Goal: Transaction & Acquisition: Book appointment/travel/reservation

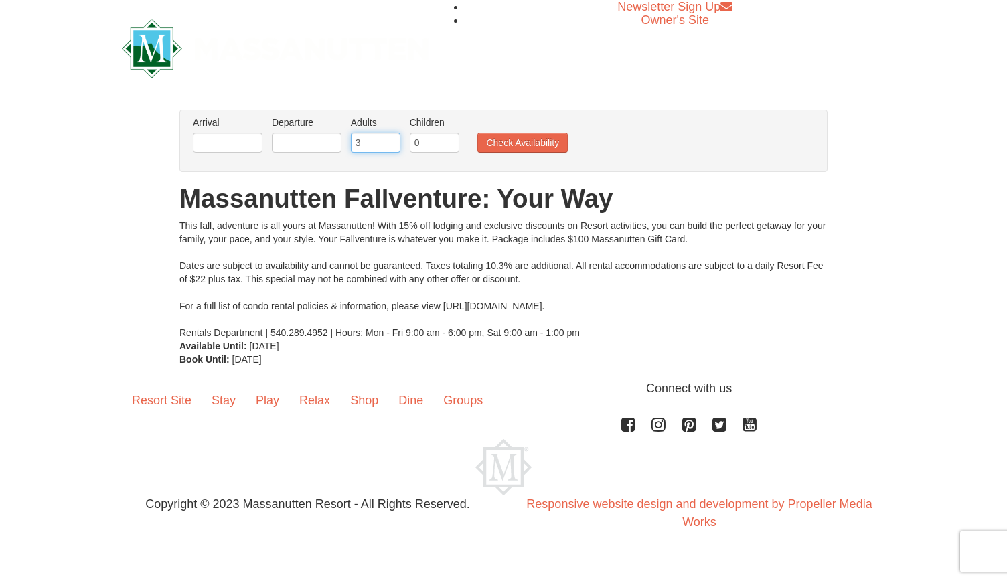
click at [390, 137] on input "3" at bounding box center [376, 143] width 50 height 20
type input "4"
click at [390, 137] on input "4" at bounding box center [376, 143] width 50 height 20
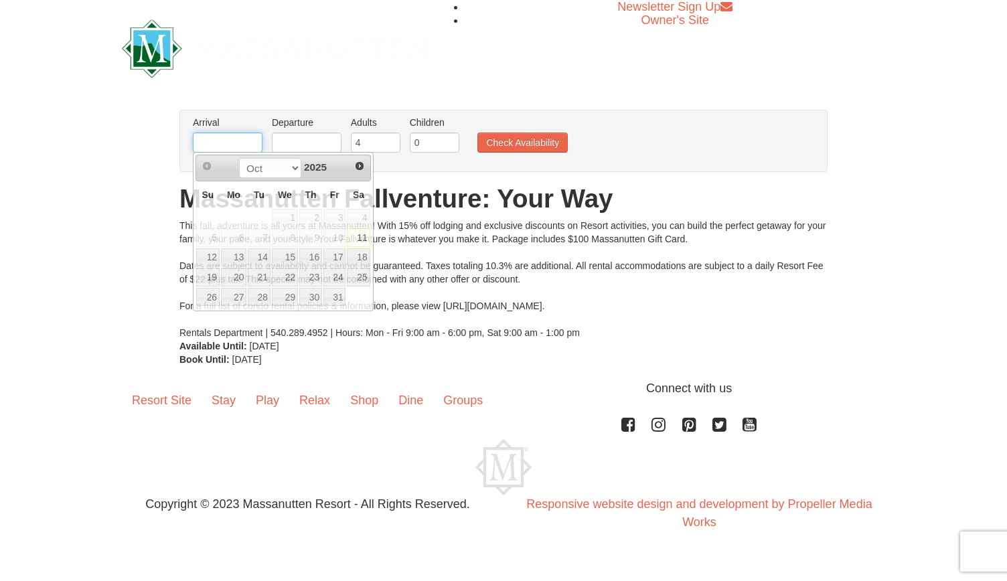
click at [225, 148] on input "text" at bounding box center [228, 143] width 70 height 20
click at [333, 256] on link "17" at bounding box center [334, 257] width 23 height 19
type input "[DATE]"
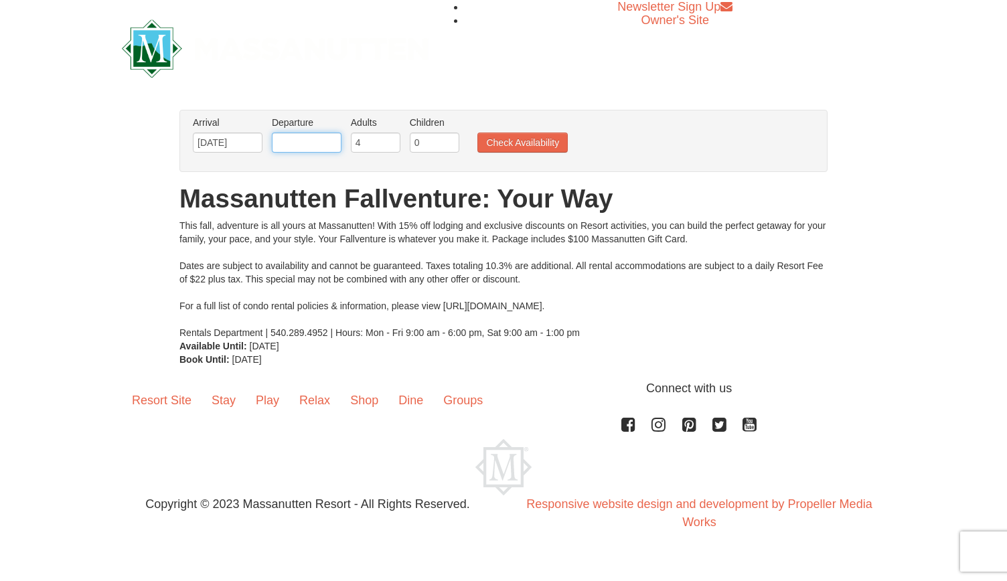
click at [324, 135] on input "text" at bounding box center [307, 143] width 70 height 20
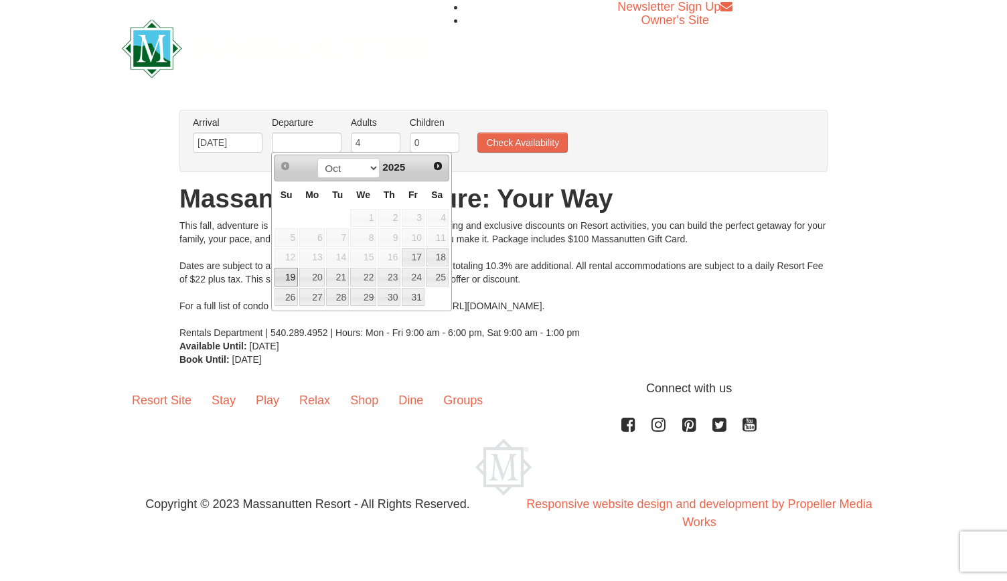
click at [286, 270] on link "19" at bounding box center [285, 277] width 23 height 19
type input "[DATE]"
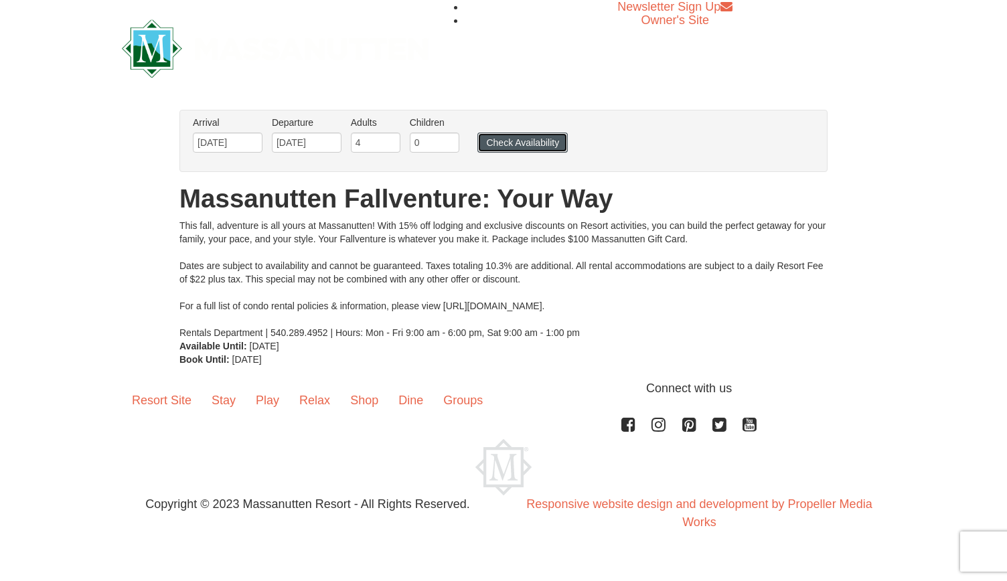
click at [509, 139] on button "Check Availability" at bounding box center [522, 143] width 90 height 20
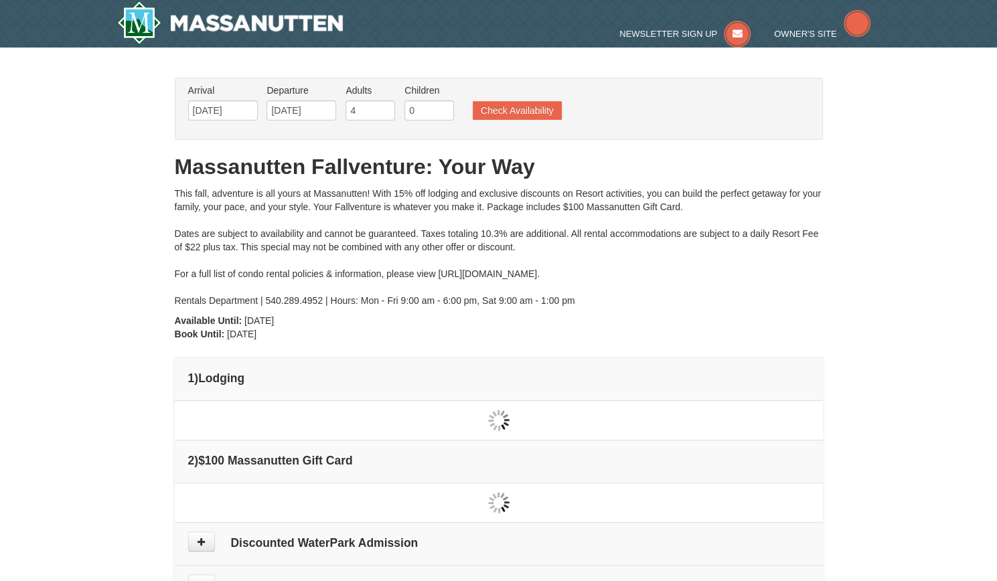
type input "[DATE]"
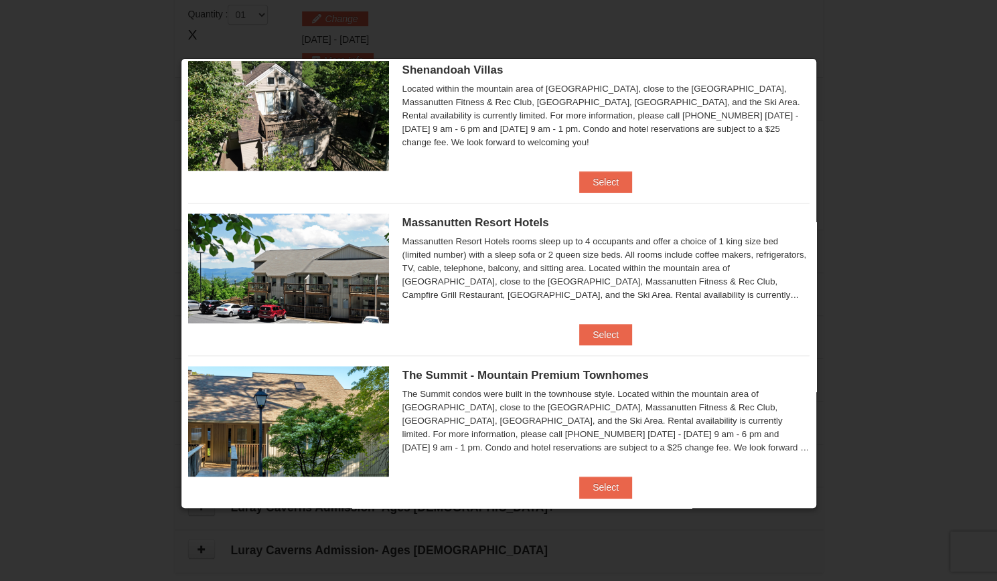
scroll to position [349, 0]
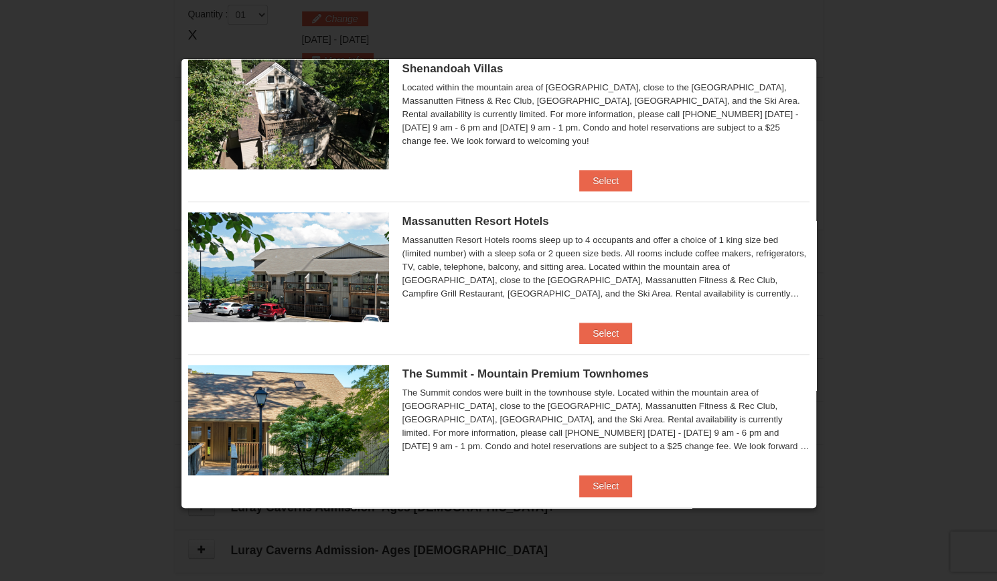
click at [127, 210] on div at bounding box center [498, 290] width 997 height 581
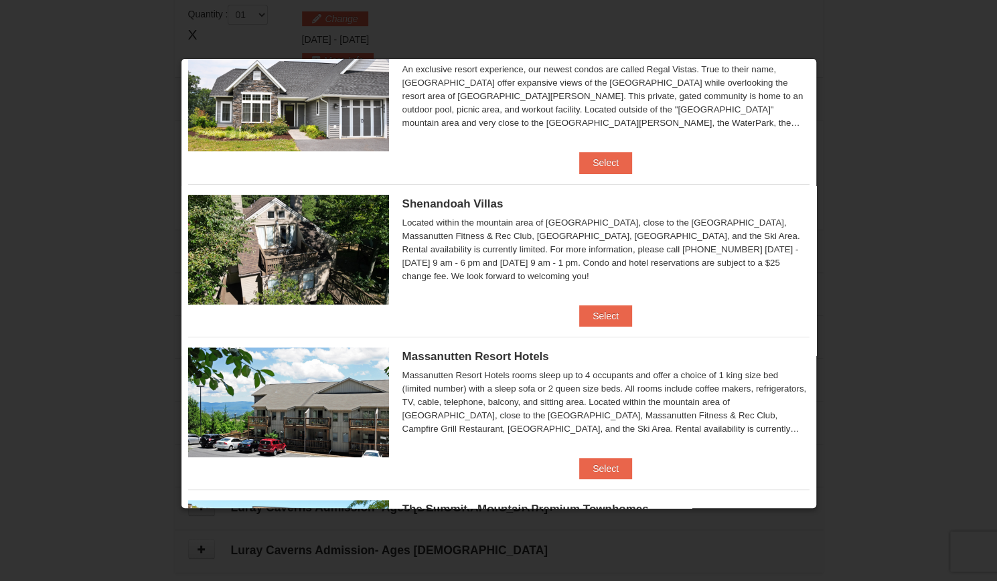
scroll to position [0, 0]
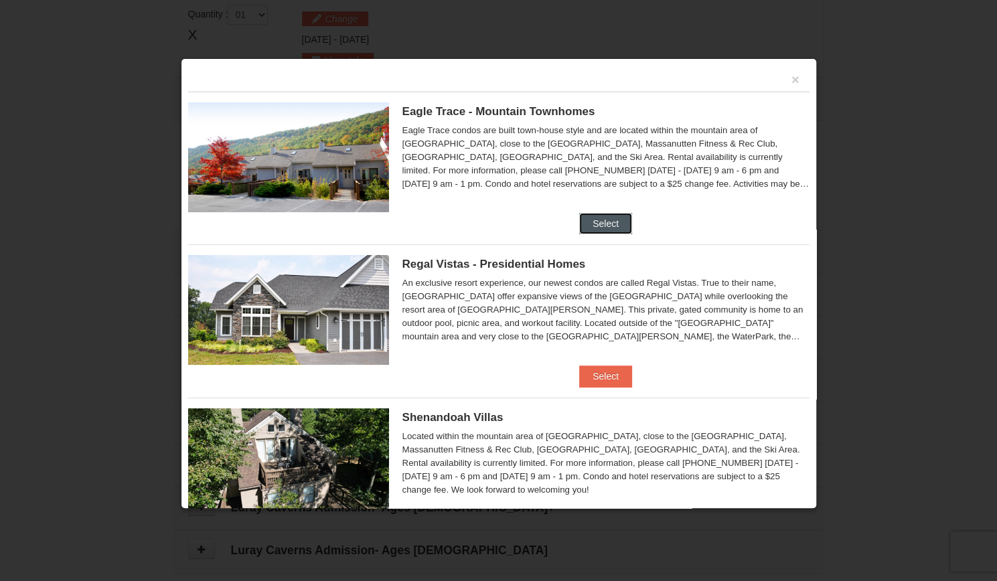
click at [609, 225] on button "Select" at bounding box center [605, 223] width 53 height 21
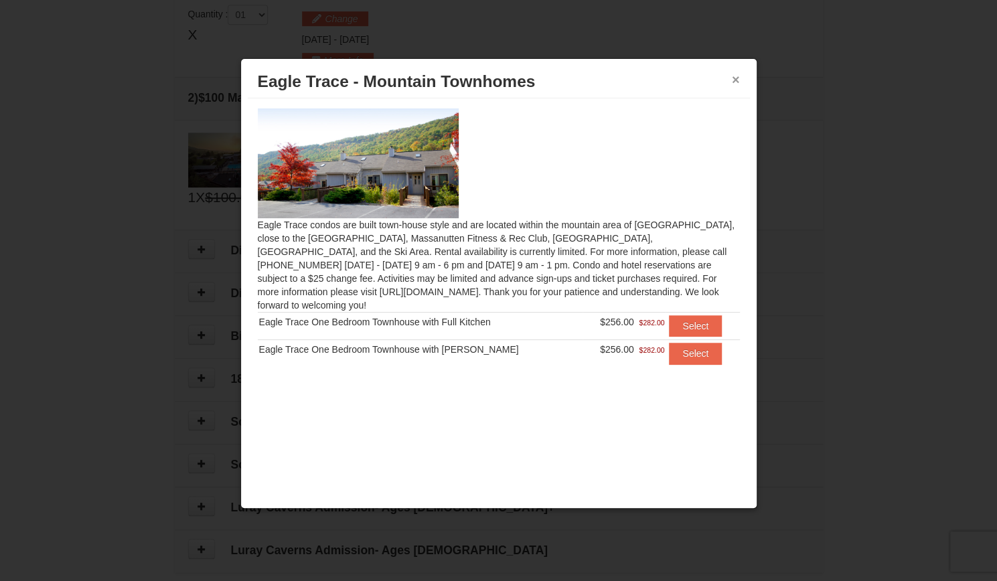
click at [734, 76] on button "×" at bounding box center [736, 79] width 8 height 13
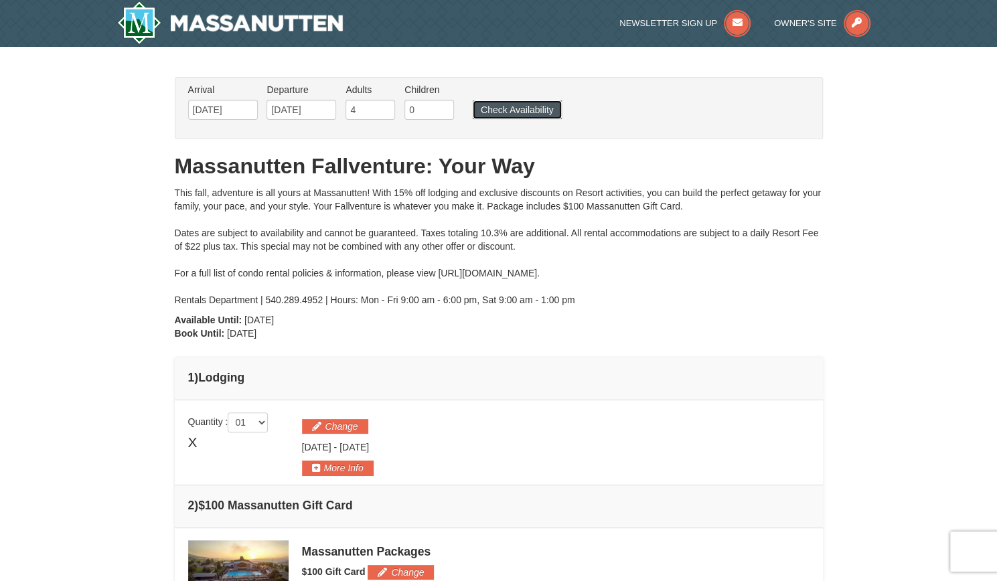
click at [520, 106] on button "Check Availability" at bounding box center [517, 109] width 89 height 19
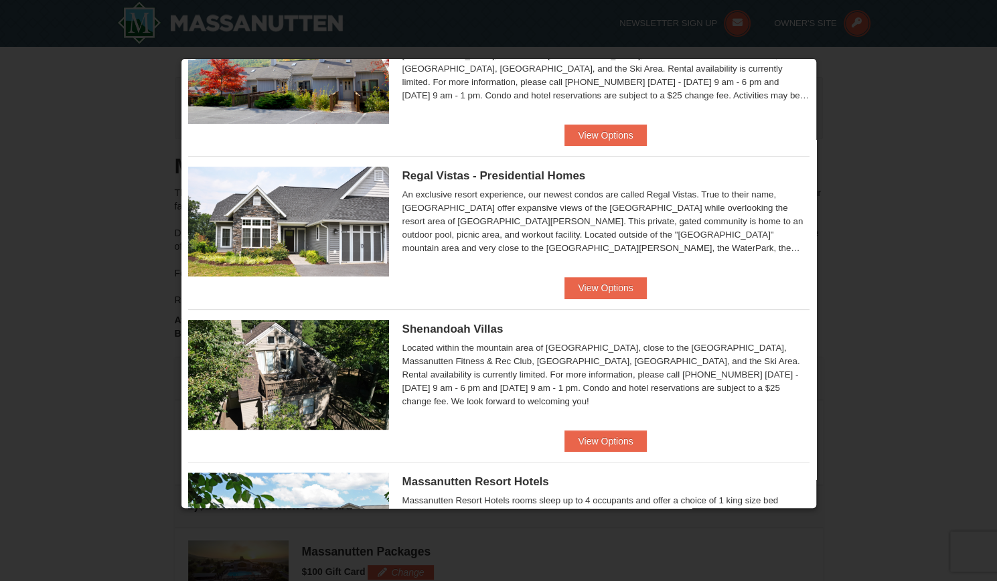
scroll to position [90, 0]
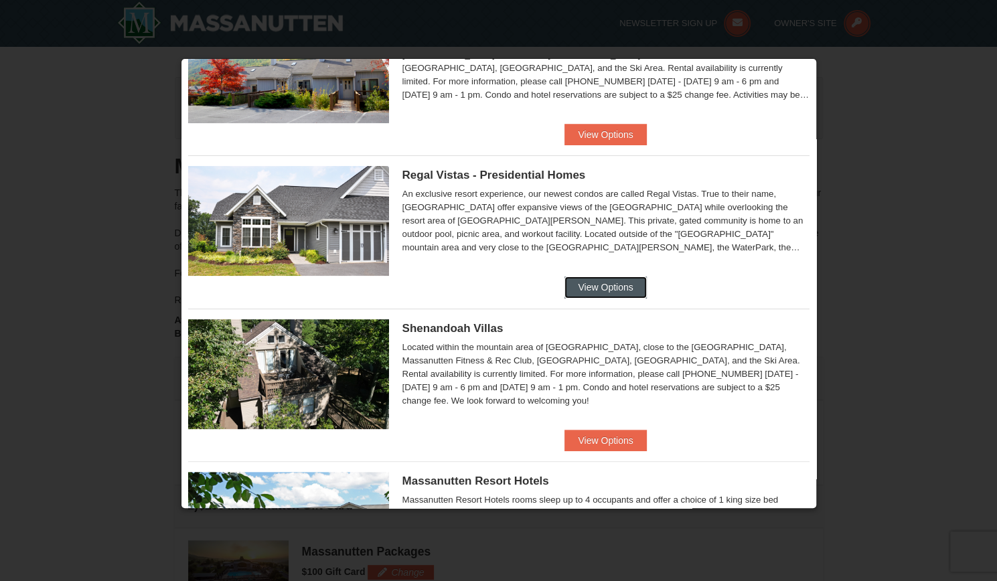
click at [621, 289] on button "View Options" at bounding box center [605, 286] width 82 height 21
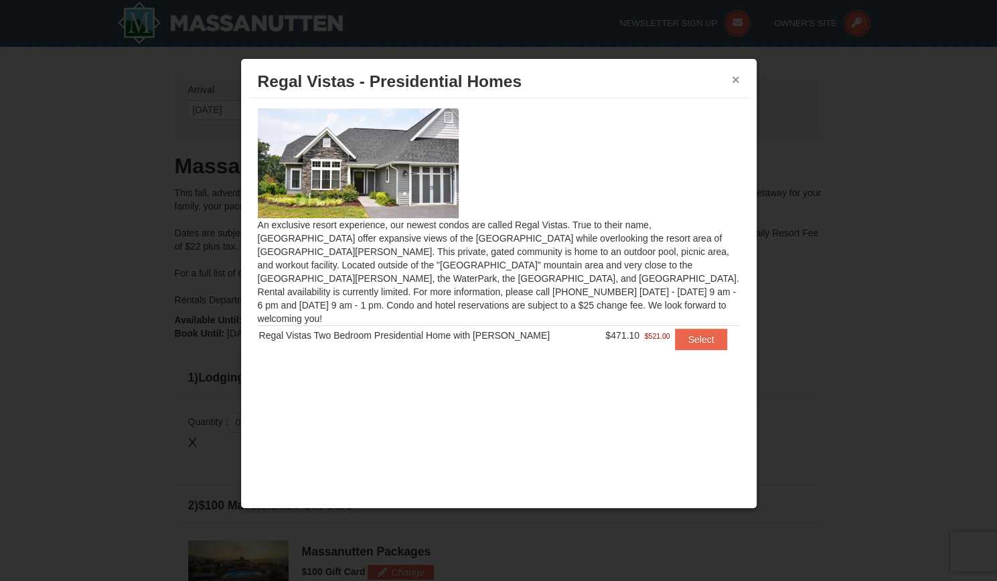
click at [736, 78] on button "×" at bounding box center [736, 79] width 8 height 13
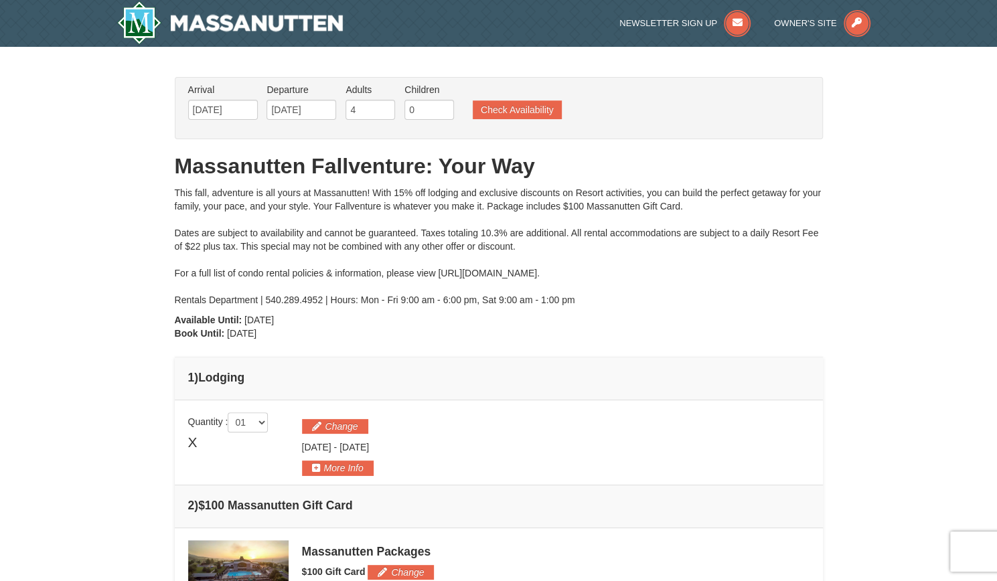
click at [523, 120] on ul "Arrival Please format dates MM/DD/YYYY Please format dates MM/DD/YYYY 10/17/202…" at bounding box center [492, 105] width 614 height 44
click at [527, 110] on button "Check Availability" at bounding box center [517, 109] width 89 height 19
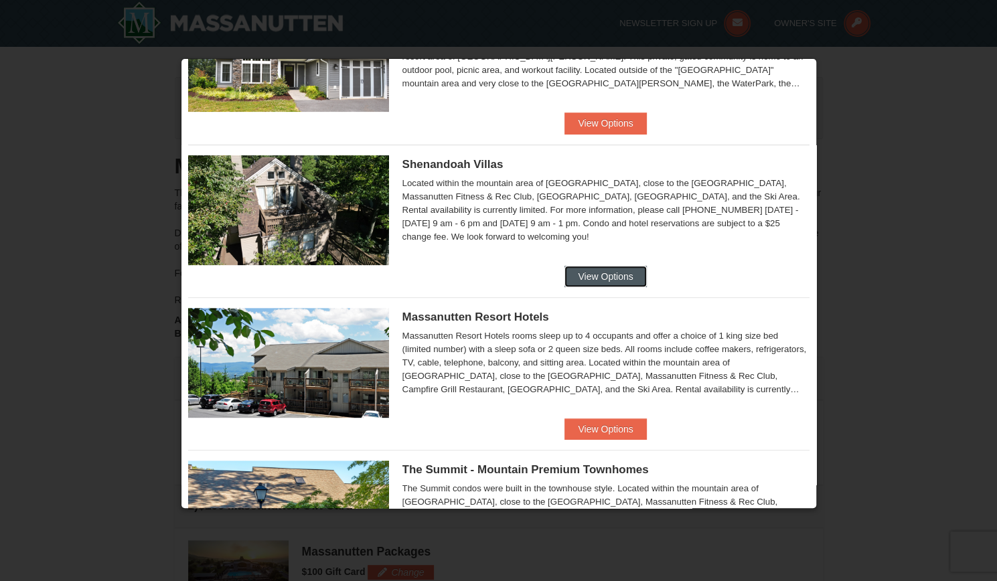
click at [611, 280] on button "View Options" at bounding box center [605, 276] width 82 height 21
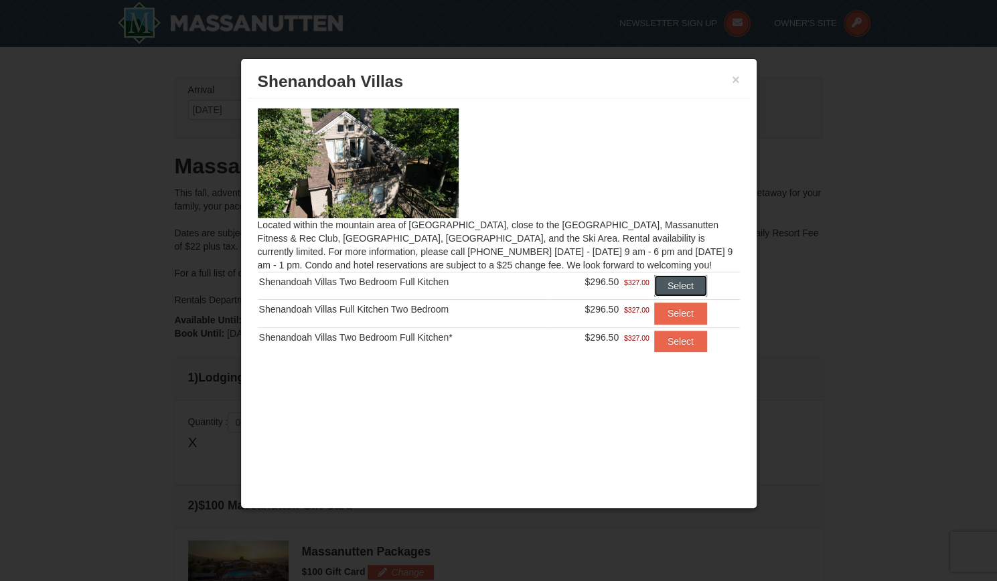
click at [684, 283] on button "Select" at bounding box center [680, 285] width 53 height 21
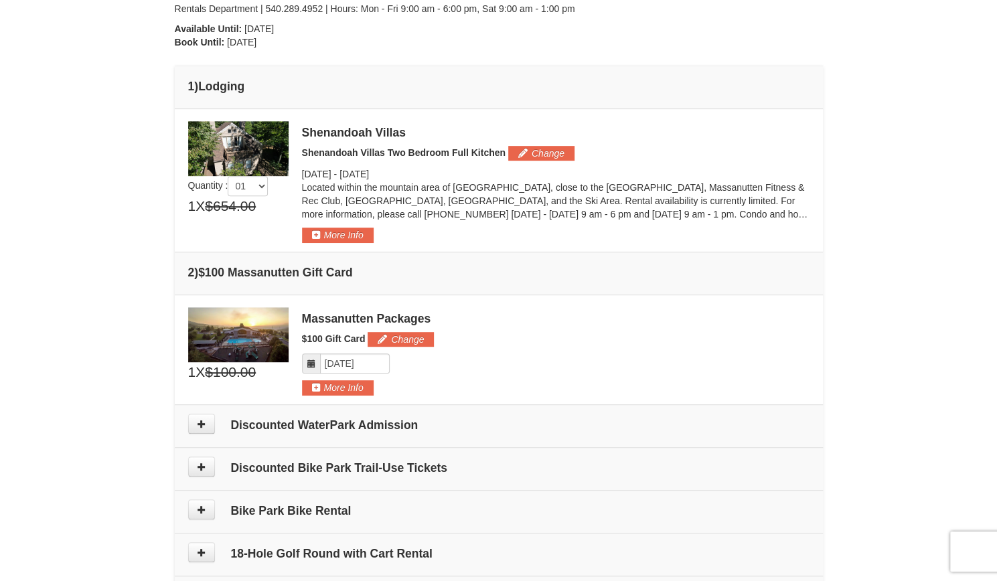
scroll to position [294, 0]
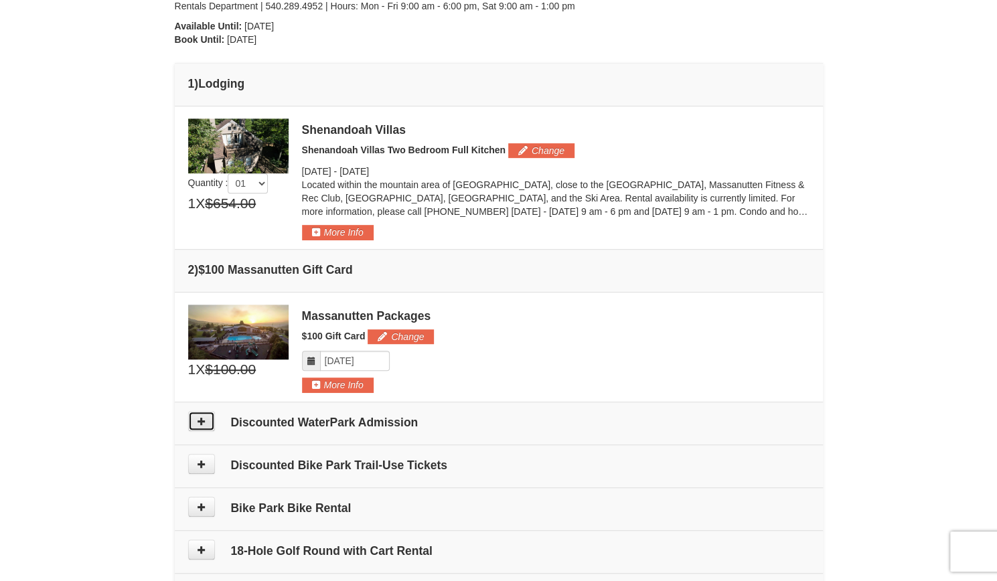
click at [203, 416] on icon at bounding box center [201, 420] width 9 height 9
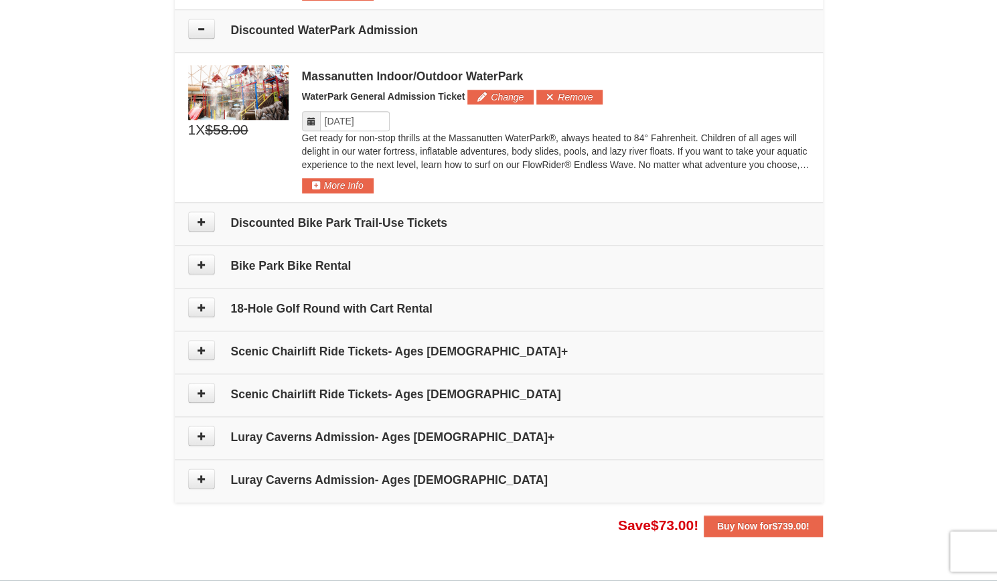
scroll to position [693, 0]
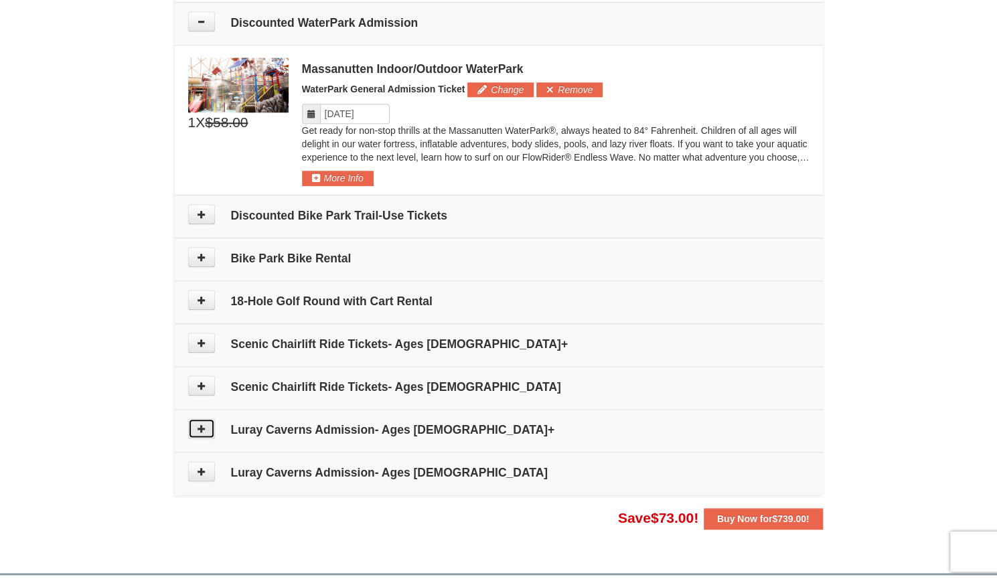
click at [197, 427] on icon at bounding box center [201, 428] width 9 height 9
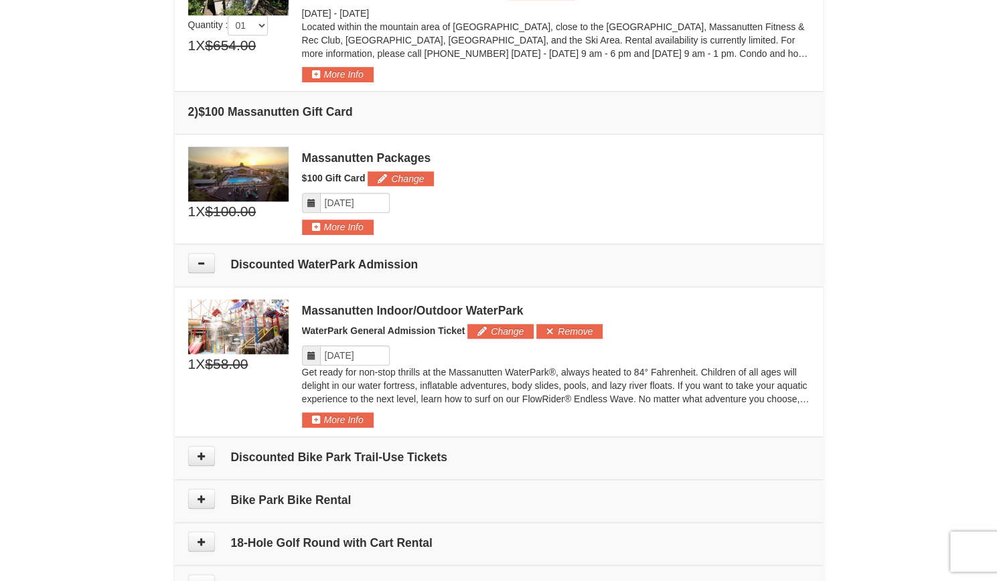
scroll to position [453, 0]
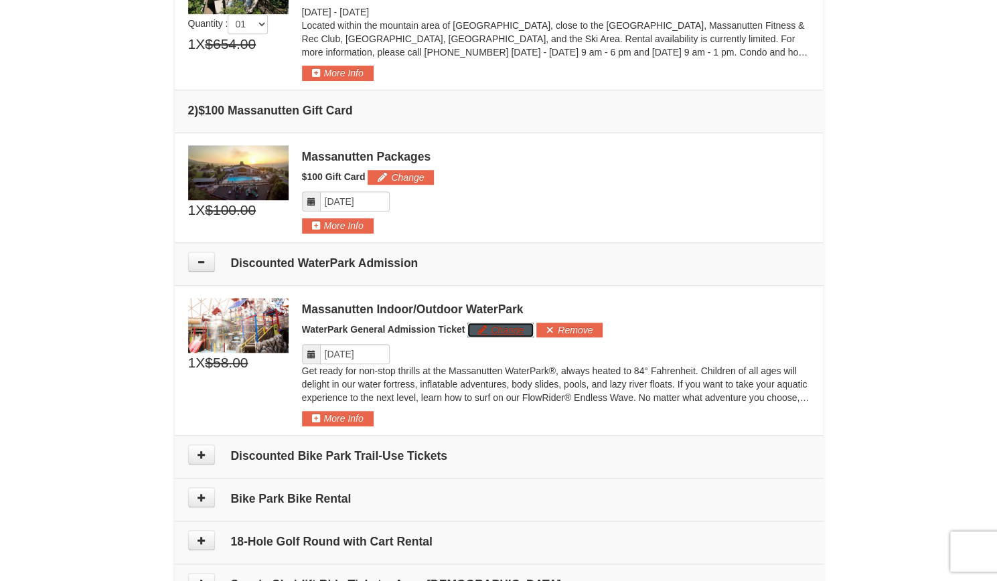
click at [491, 327] on button "Change" at bounding box center [500, 330] width 66 height 15
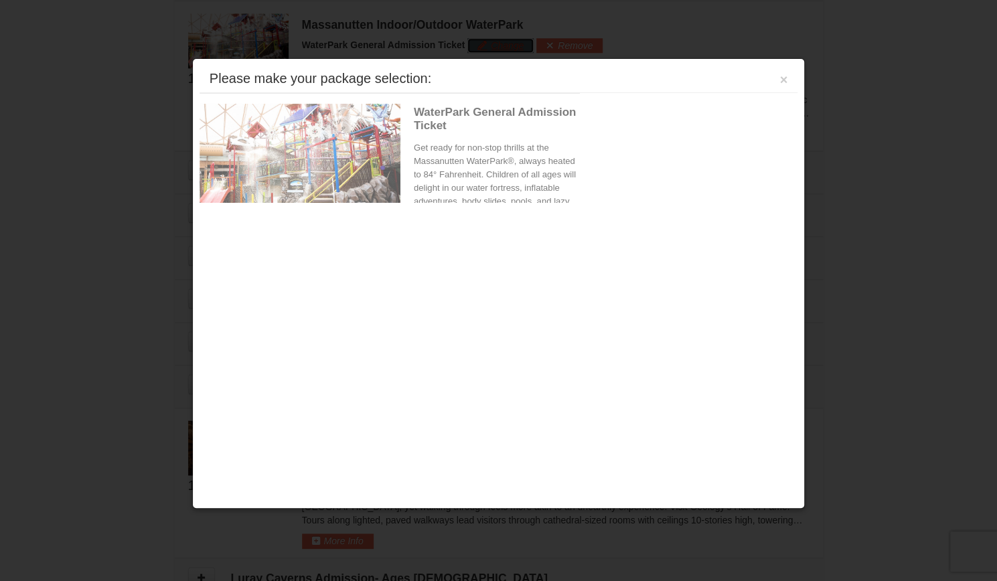
scroll to position [748, 0]
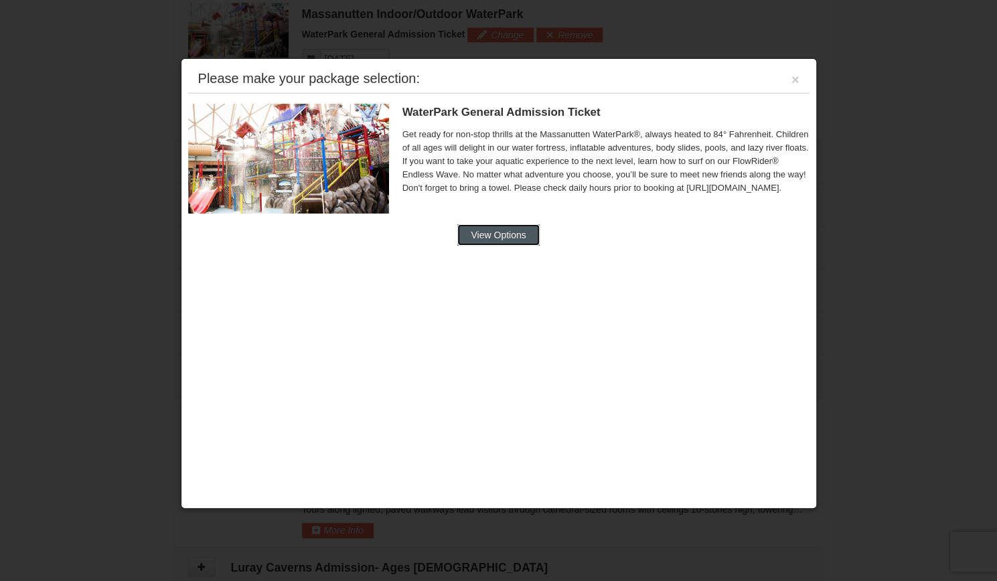
click at [497, 238] on button "View Options" at bounding box center [498, 234] width 82 height 21
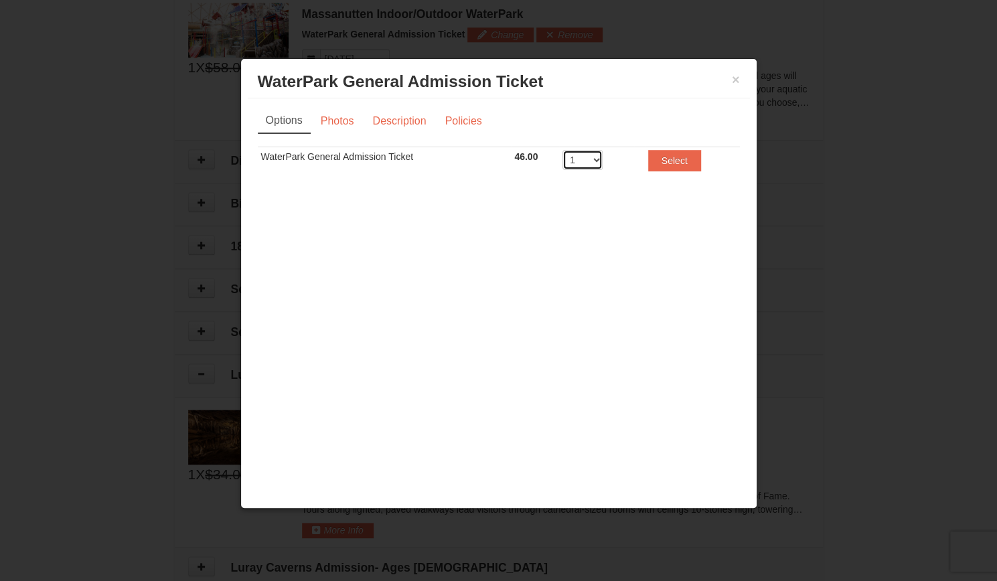
click at [598, 161] on select "1 2 3 4 5 6 7 8" at bounding box center [582, 160] width 40 height 20
select select "4"
click at [562, 150] on select "1 2 3 4 5 6 7 8" at bounding box center [582, 160] width 40 height 20
click at [663, 162] on button "Select" at bounding box center [674, 160] width 53 height 21
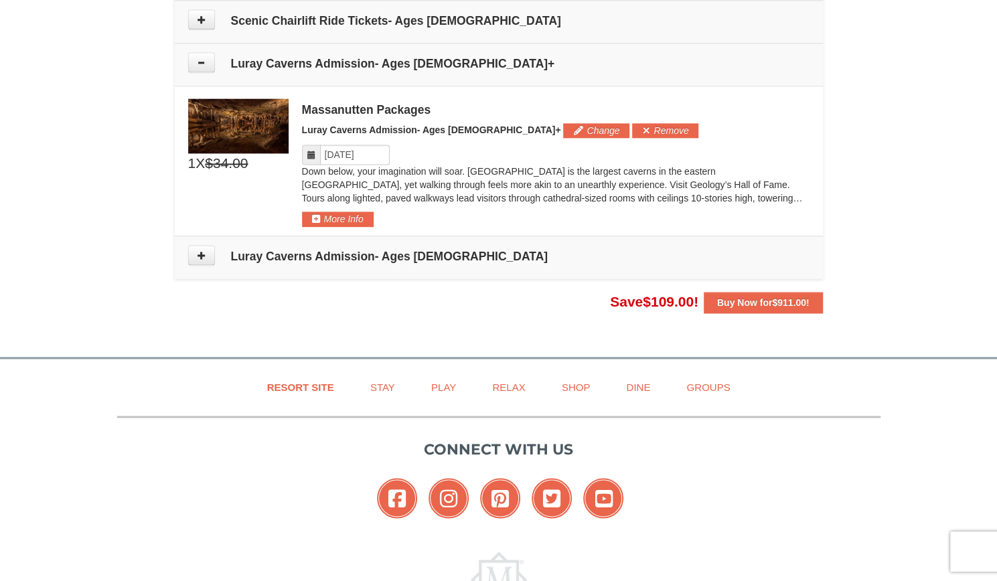
scroll to position [1059, 0]
click at [563, 128] on button "Change" at bounding box center [596, 131] width 66 height 15
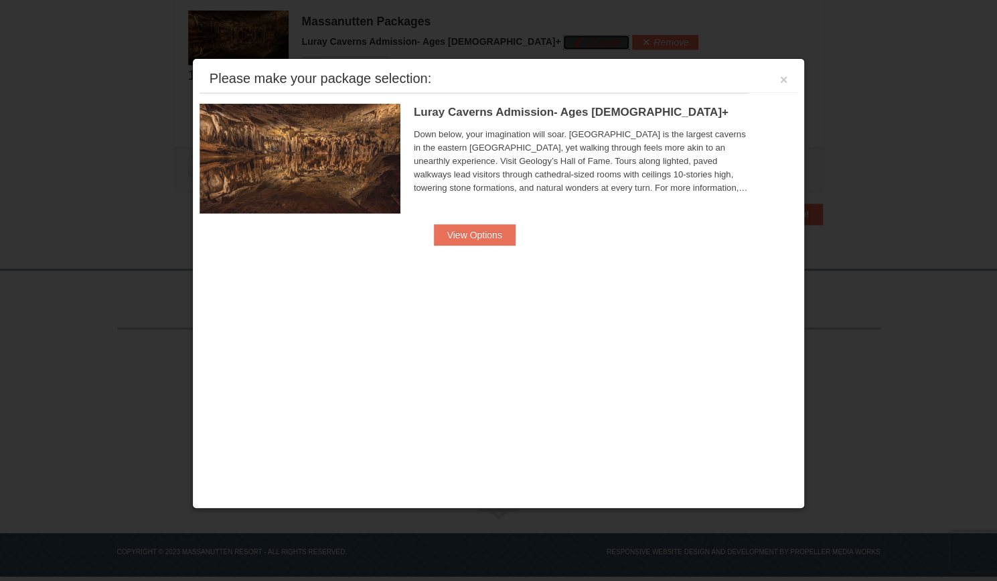
scroll to position [1151, 0]
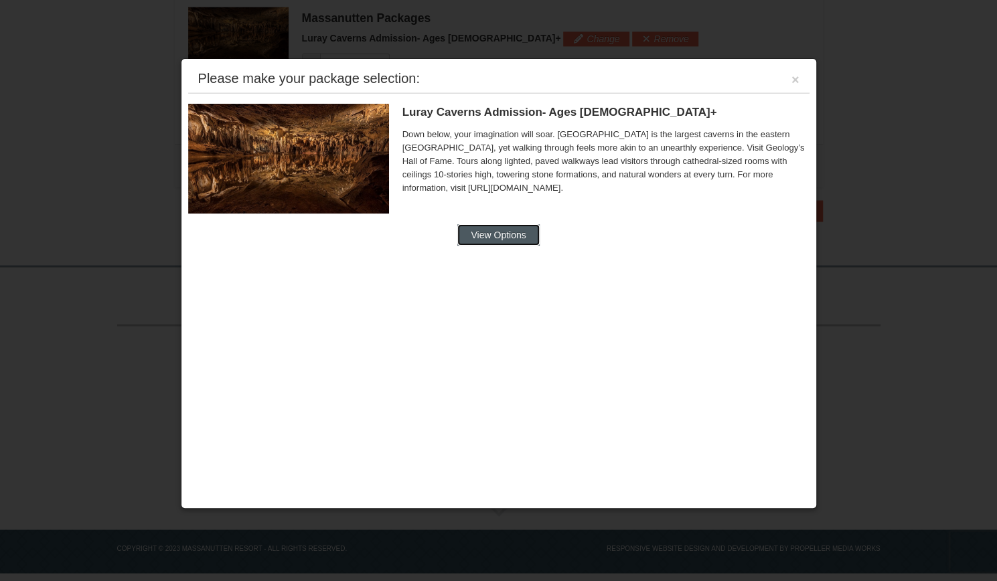
click at [513, 228] on button "View Options" at bounding box center [498, 234] width 82 height 21
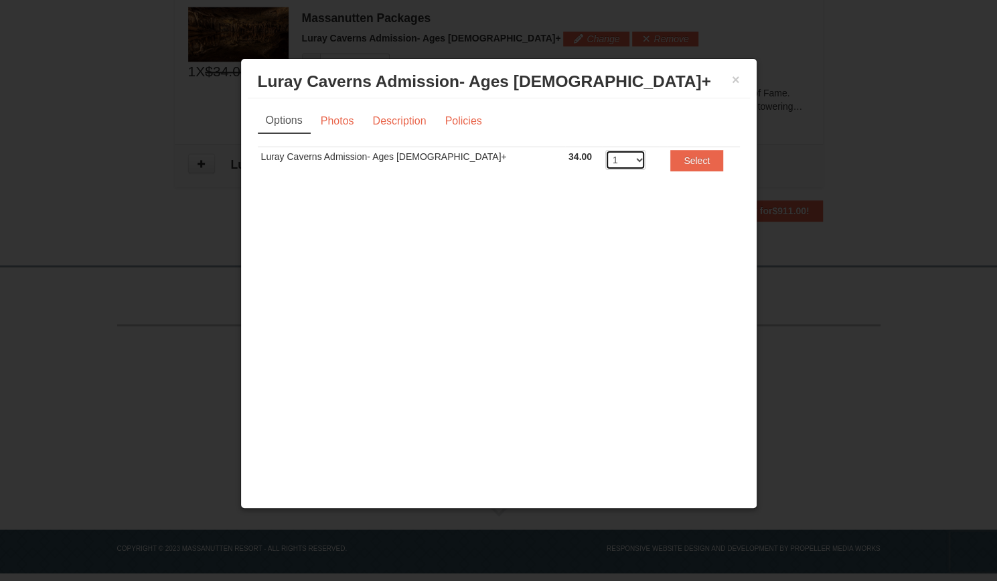
click at [605, 159] on select "1 2 3 4 5 6 7 8 9 10 11 12 13 14 15 16 17 18 19 20" at bounding box center [625, 160] width 40 height 20
select select "4"
click at [605, 150] on select "1 2 3 4 5 6 7 8 9 10 11 12 13 14 15 16 17 18 19 20" at bounding box center [625, 160] width 40 height 20
click at [671, 161] on button "Select" at bounding box center [696, 160] width 53 height 21
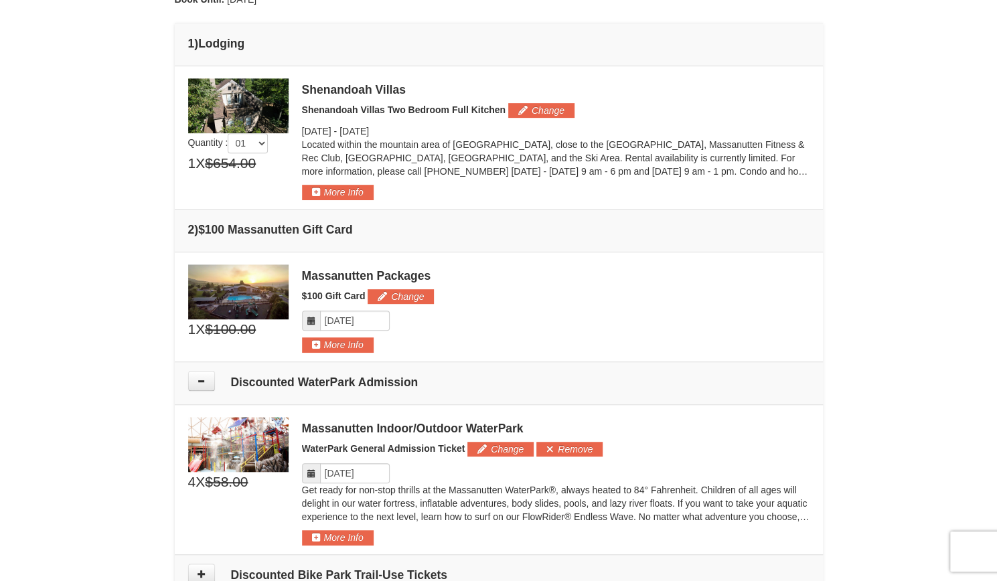
scroll to position [335, 0]
click at [250, 94] on img at bounding box center [238, 105] width 100 height 55
click at [356, 189] on button "More Info" at bounding box center [338, 191] width 72 height 15
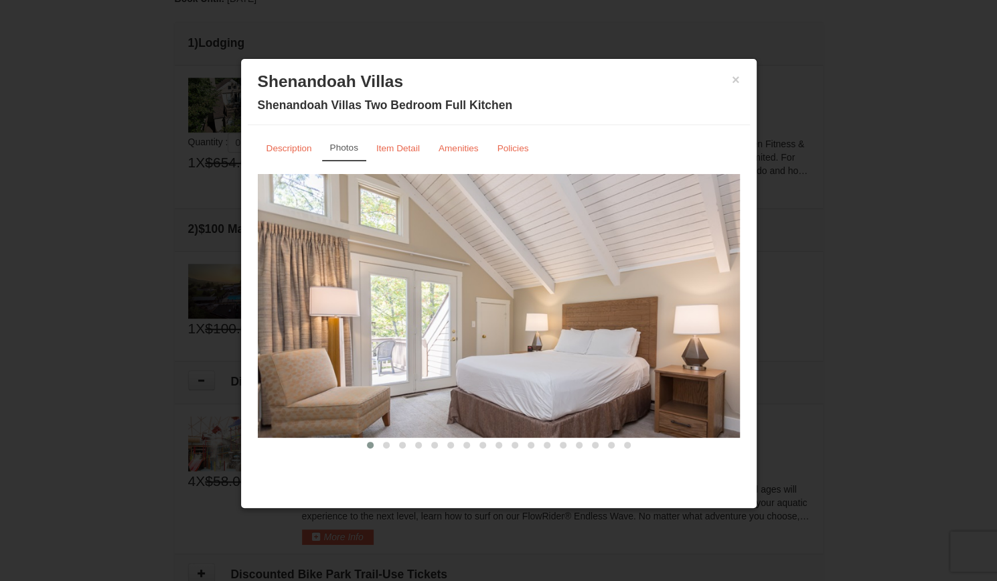
click at [716, 348] on img at bounding box center [499, 306] width 482 height 264
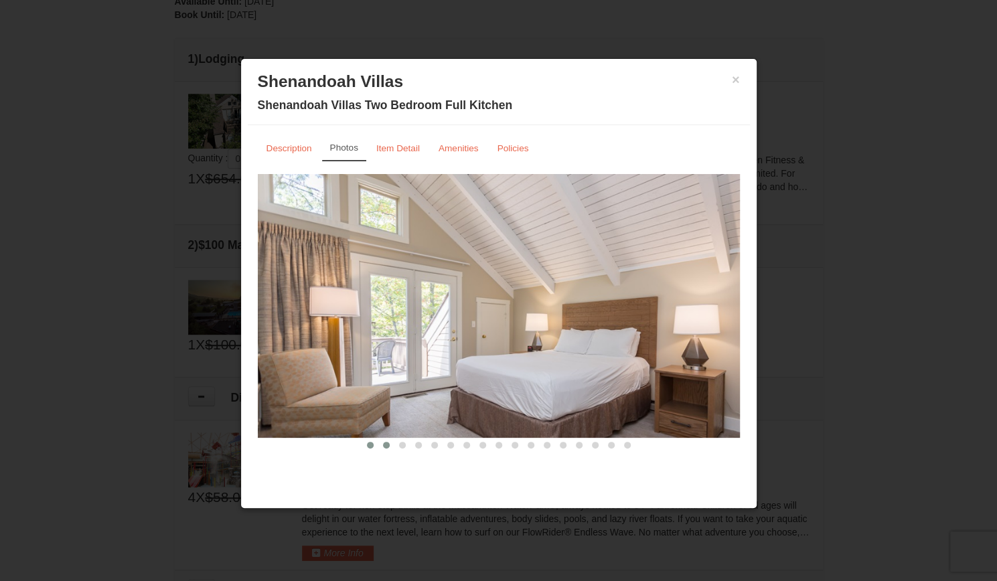
click at [384, 444] on span at bounding box center [386, 445] width 7 height 7
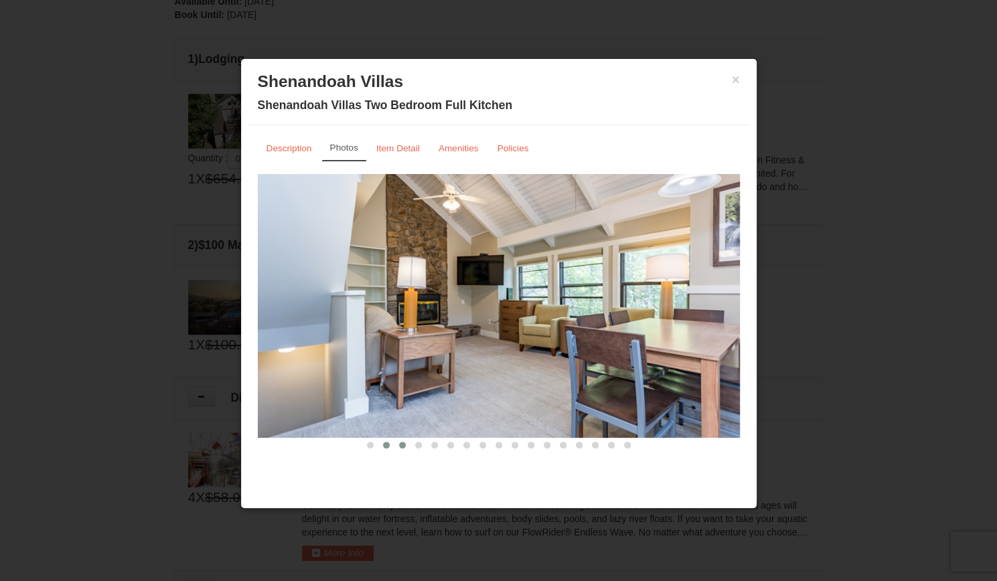
click at [406, 446] on button at bounding box center [402, 444] width 16 height 13
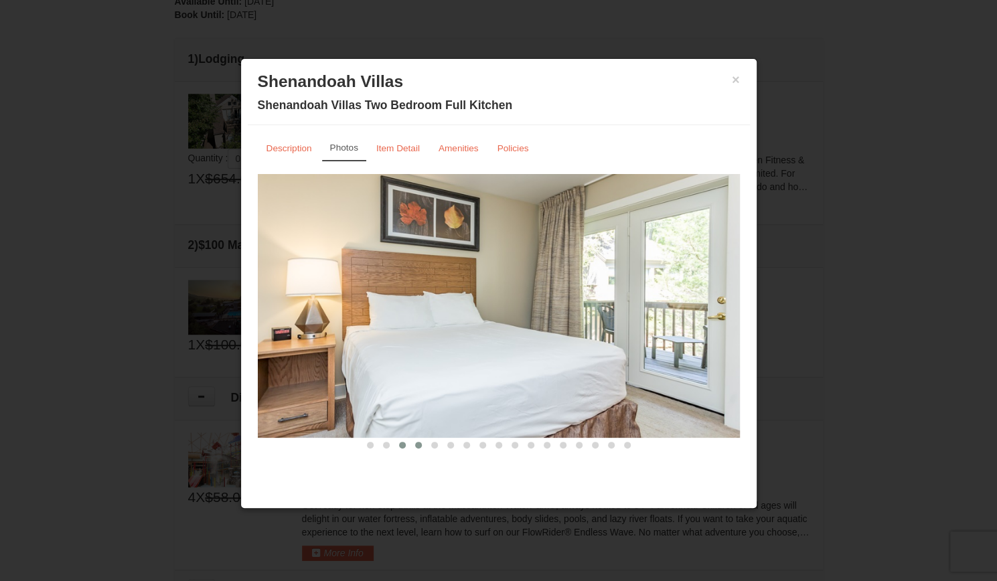
click at [419, 446] on span at bounding box center [418, 445] width 7 height 7
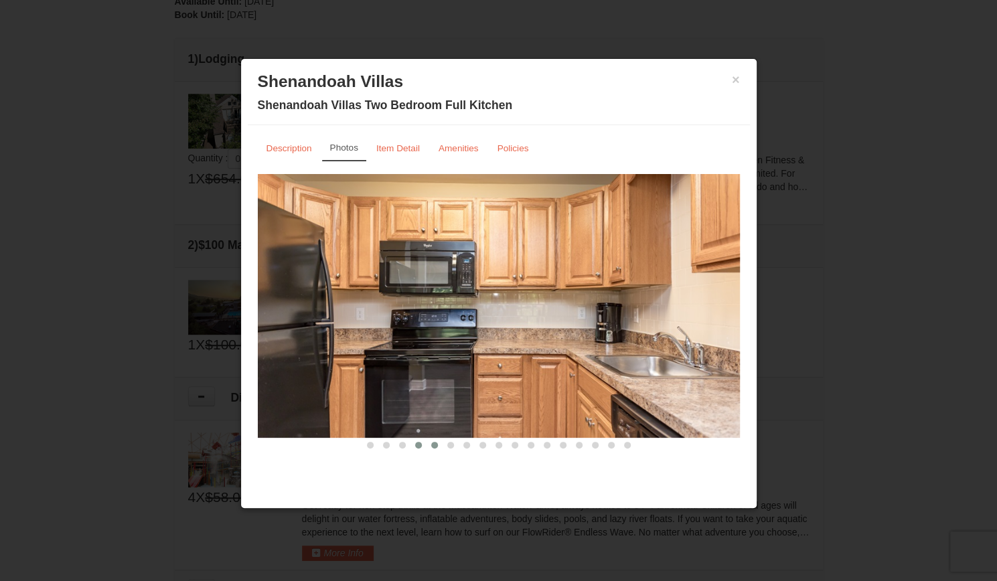
click at [431, 446] on span at bounding box center [434, 445] width 7 height 7
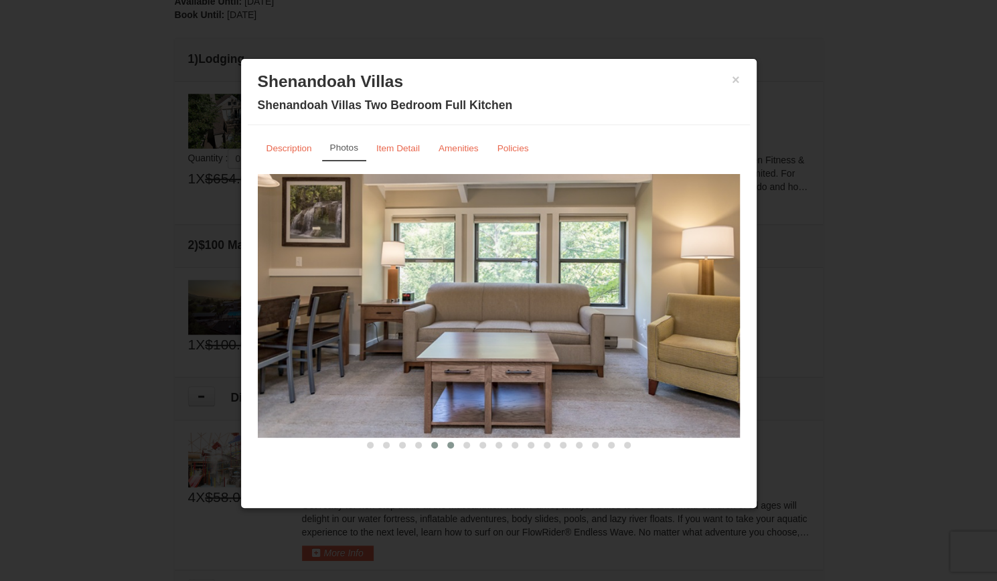
click at [444, 447] on button at bounding box center [450, 444] width 16 height 13
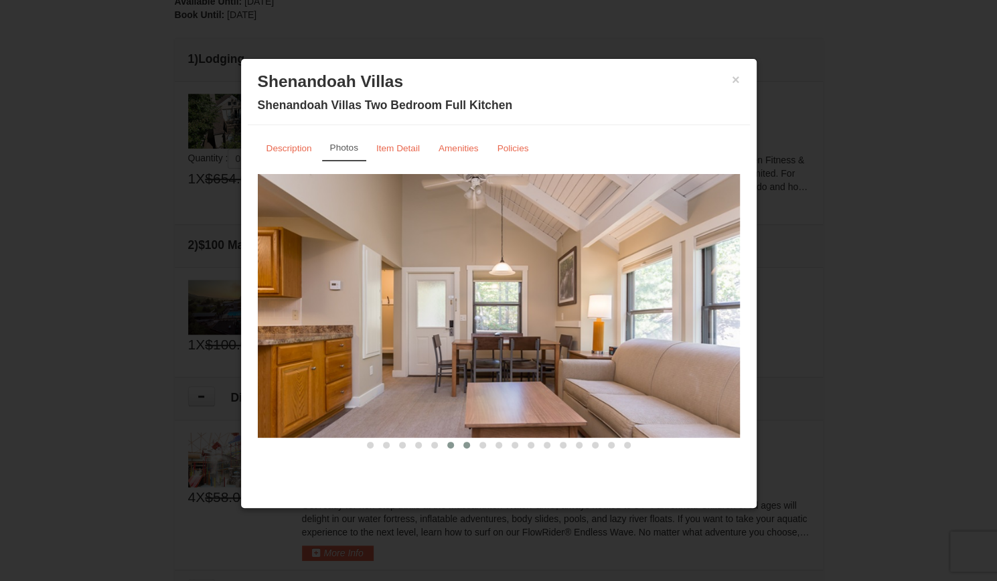
click at [461, 447] on button at bounding box center [467, 444] width 16 height 13
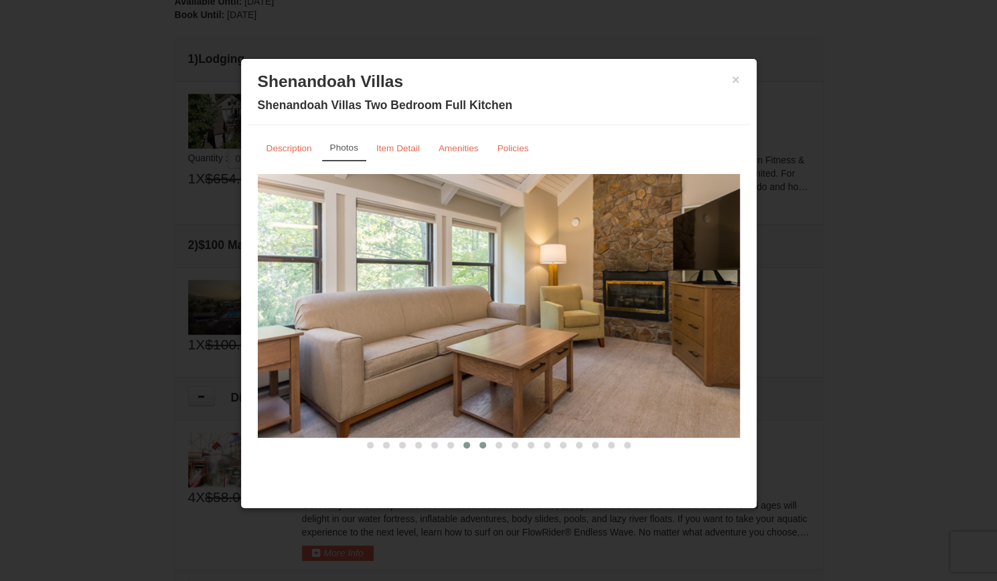
click at [479, 448] on button at bounding box center [483, 444] width 16 height 13
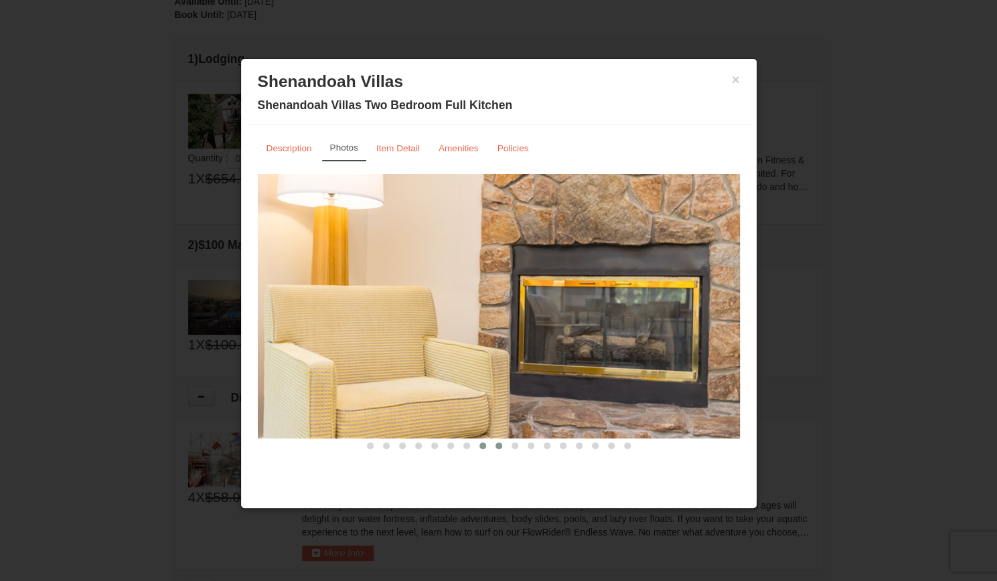
click at [497, 446] on span at bounding box center [498, 445] width 7 height 7
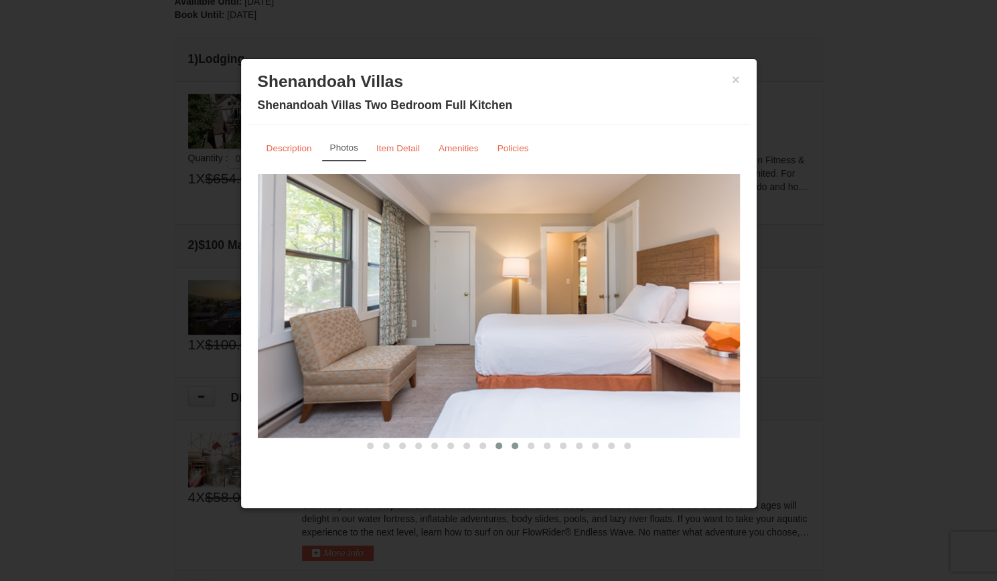
click at [516, 445] on span at bounding box center [514, 445] width 7 height 7
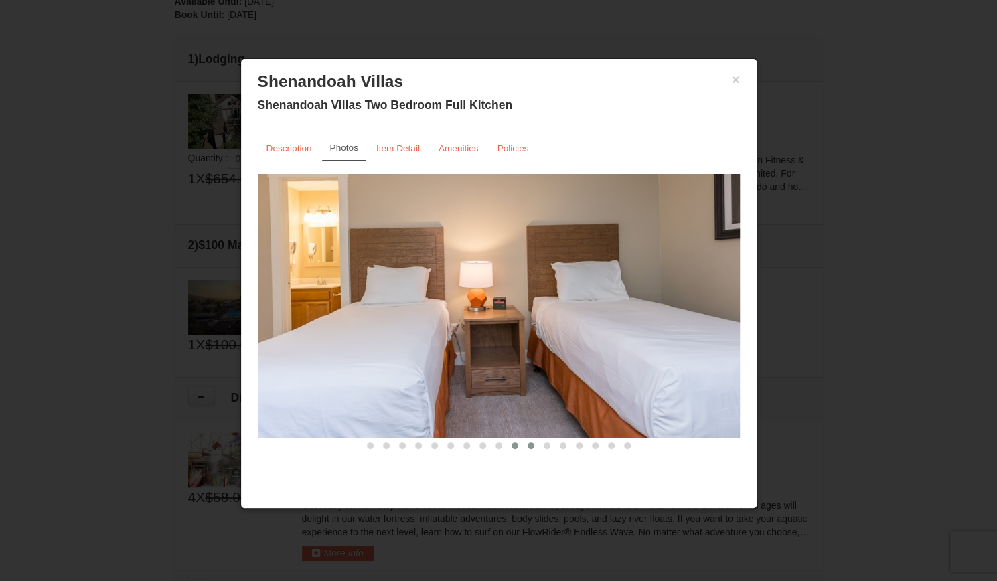
click at [531, 444] on span at bounding box center [530, 445] width 7 height 7
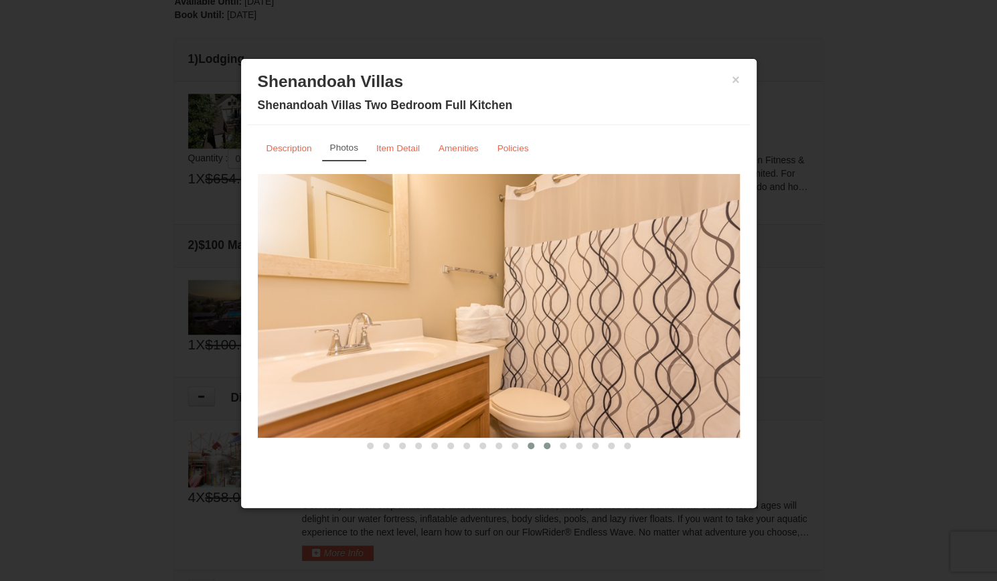
click at [544, 446] on span at bounding box center [547, 445] width 7 height 7
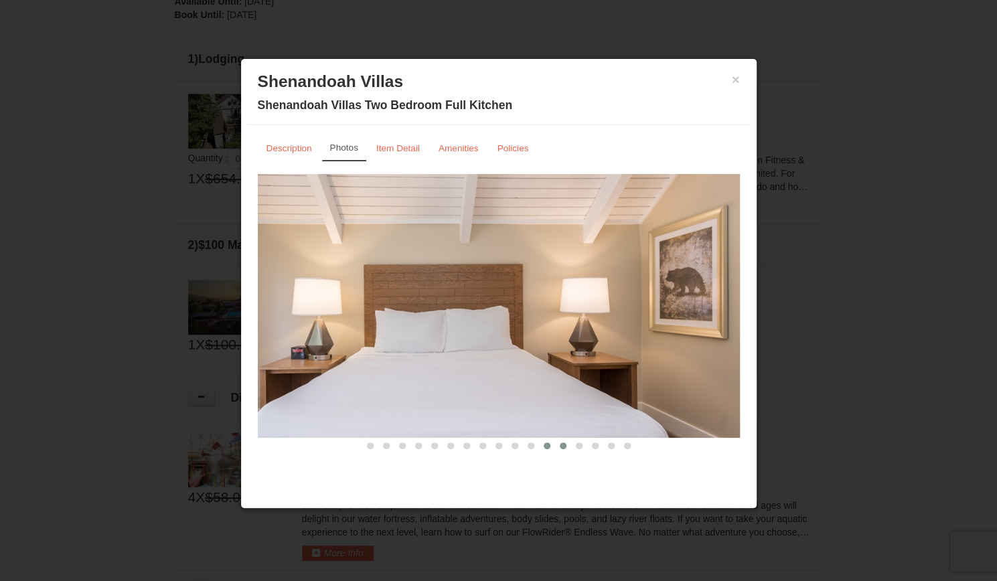
click at [558, 446] on button at bounding box center [563, 445] width 16 height 13
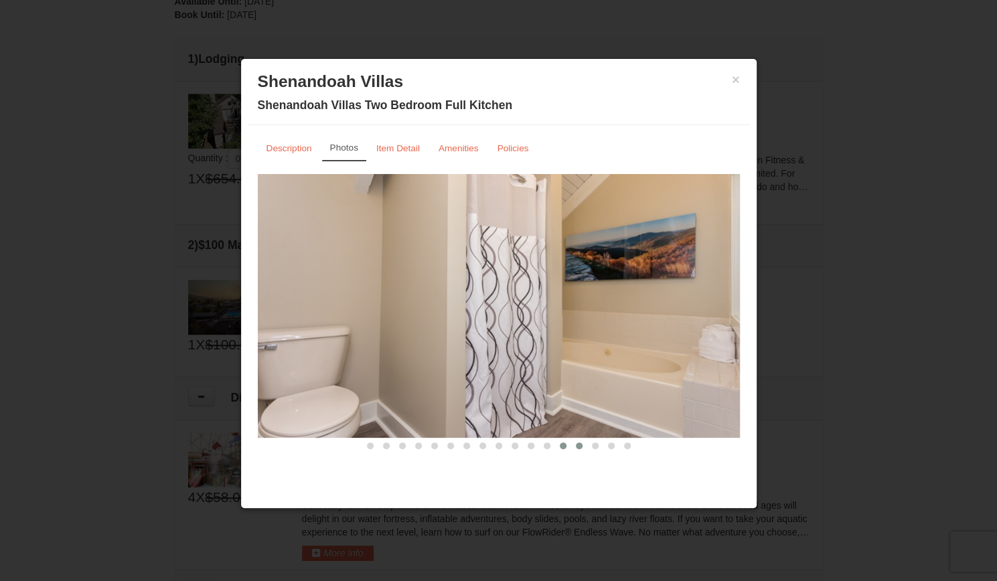
click at [577, 443] on span at bounding box center [579, 445] width 7 height 7
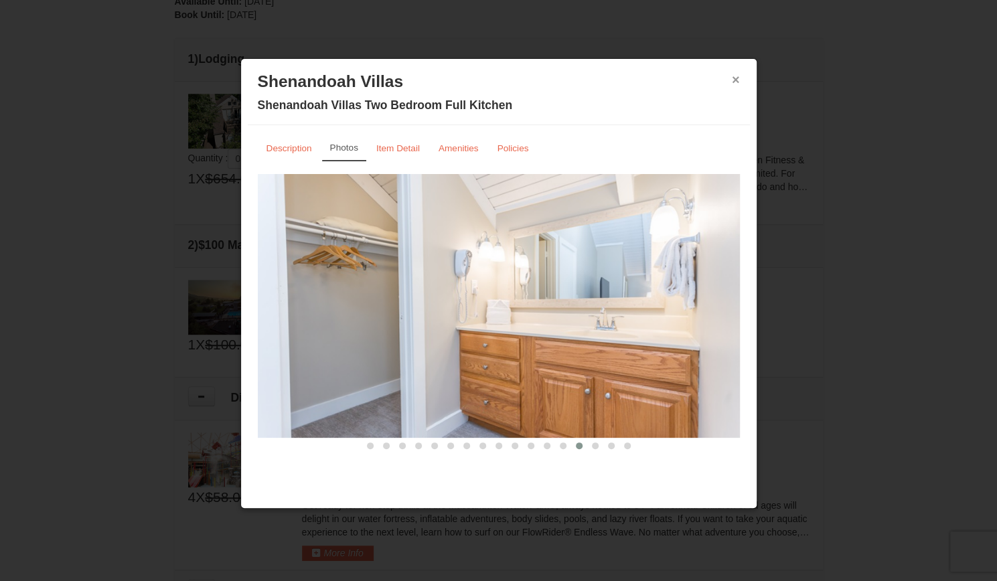
click at [733, 78] on button "×" at bounding box center [736, 79] width 8 height 13
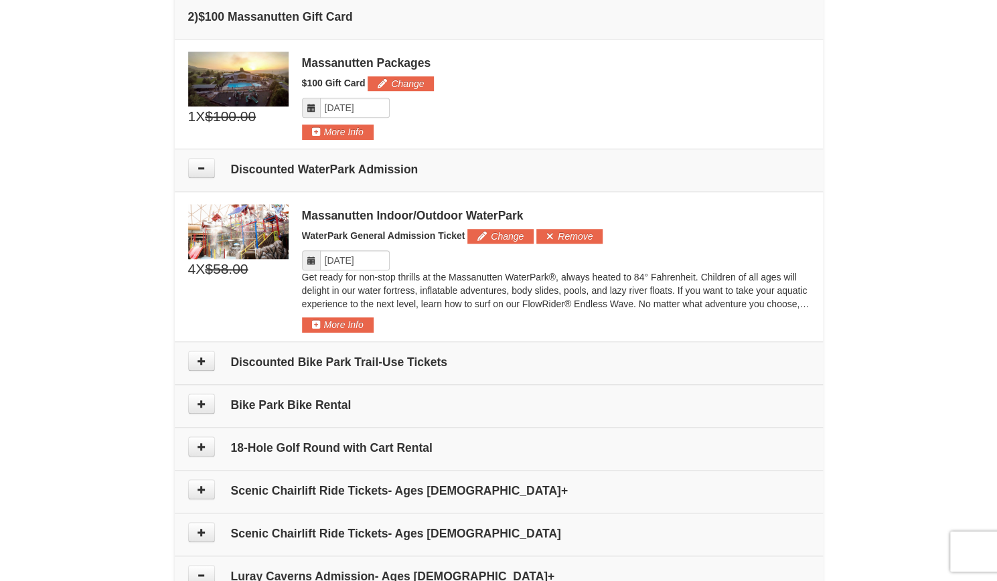
scroll to position [548, 0]
click at [404, 80] on button "Change" at bounding box center [400, 83] width 66 height 15
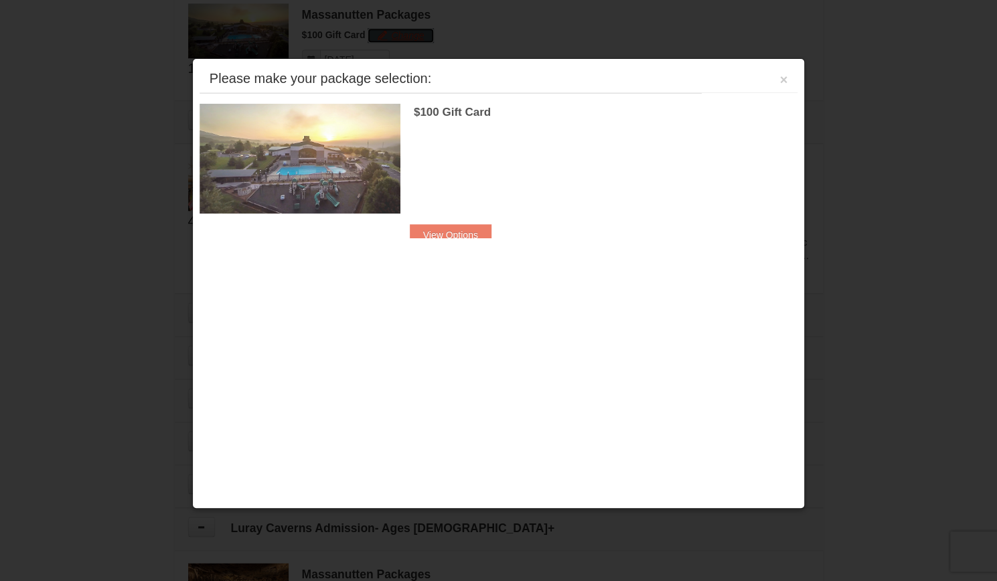
scroll to position [596, 0]
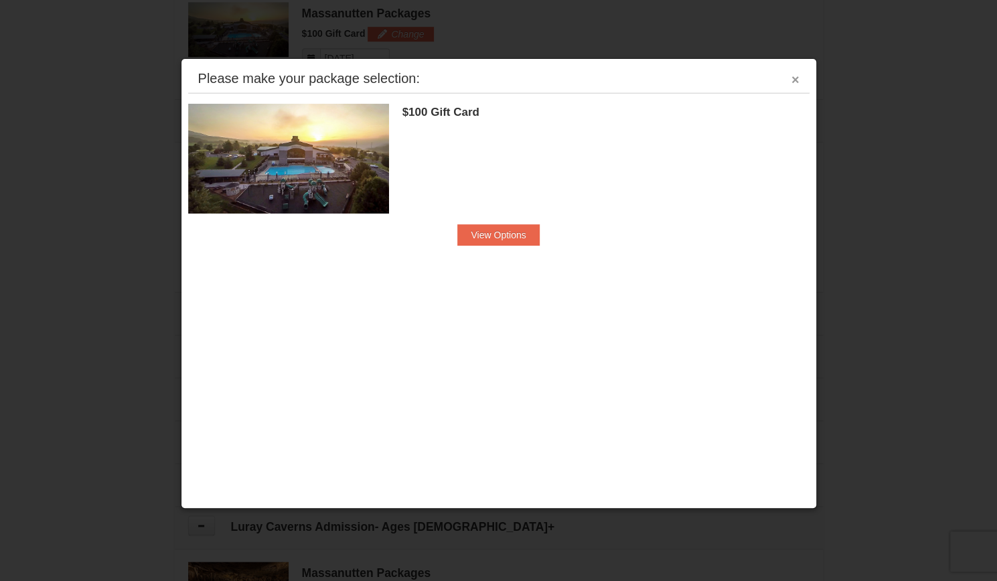
click at [793, 75] on button "×" at bounding box center [795, 79] width 8 height 13
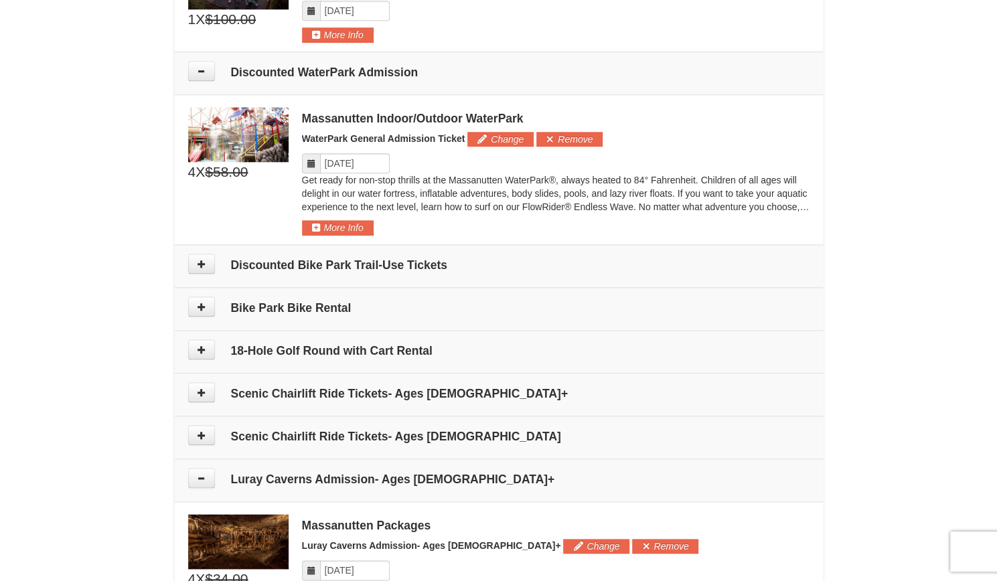
scroll to position [645, 0]
click at [195, 265] on button at bounding box center [201, 263] width 27 height 20
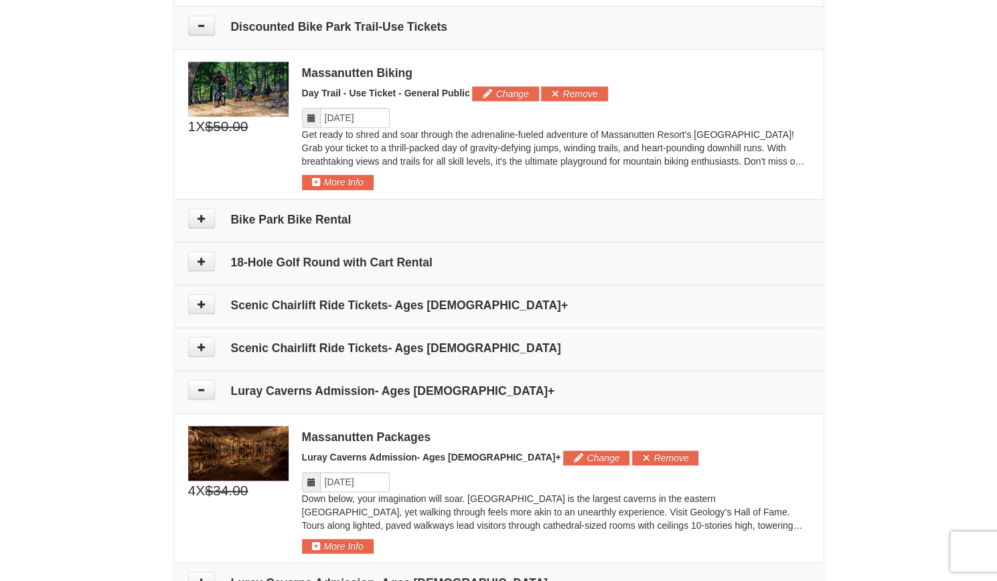
scroll to position [886, 0]
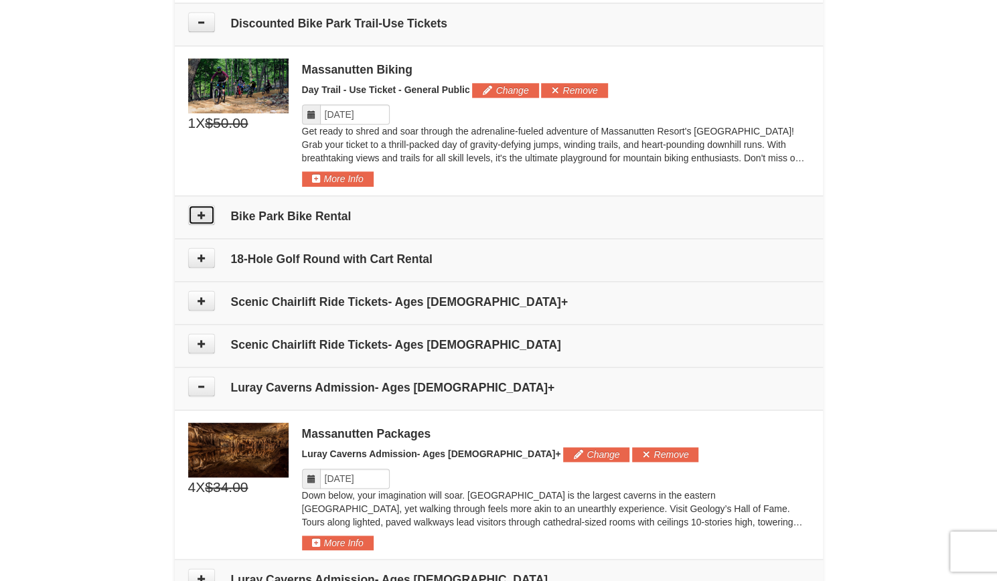
click at [200, 211] on icon at bounding box center [201, 214] width 9 height 9
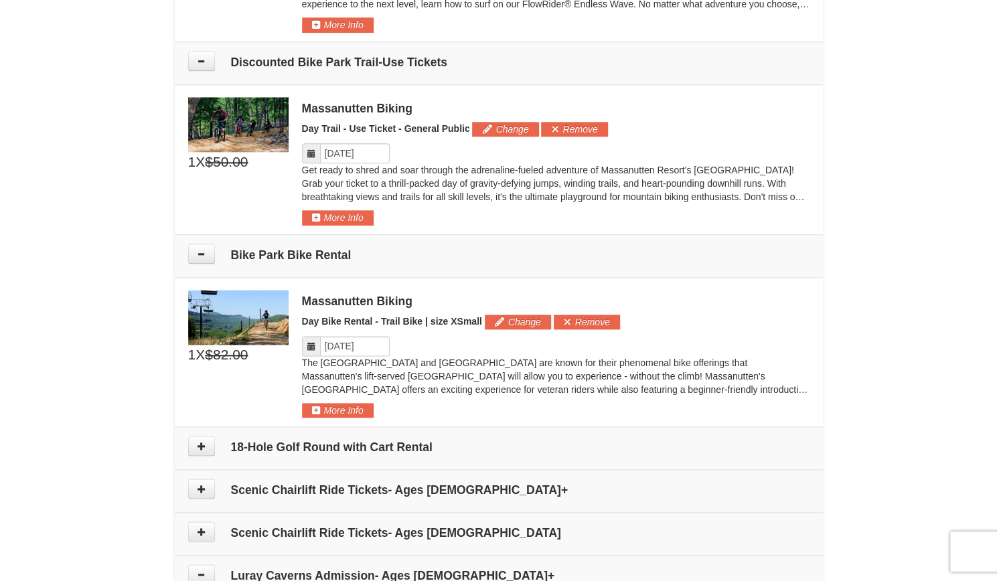
scroll to position [801, 0]
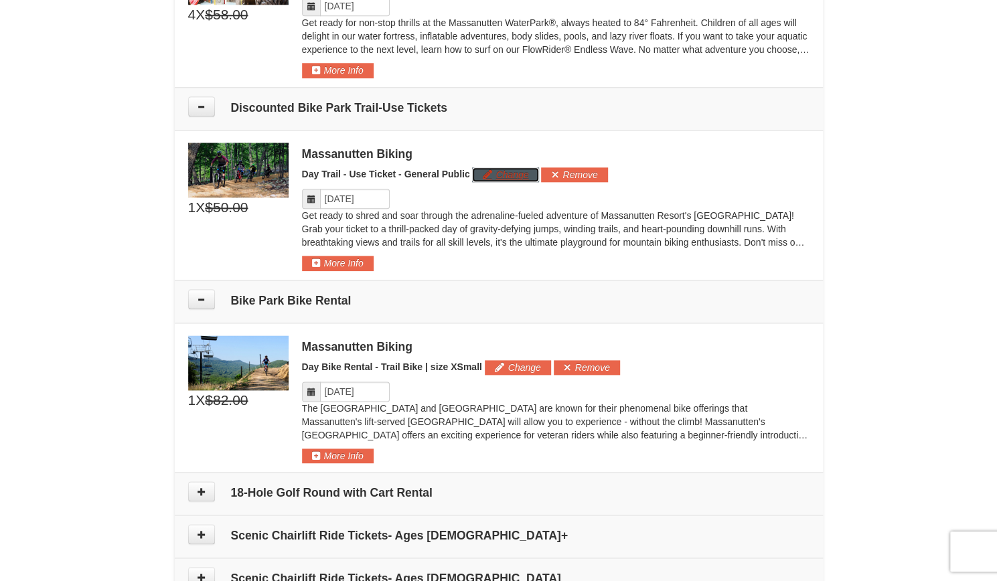
click at [503, 171] on button "Change" at bounding box center [505, 174] width 66 height 15
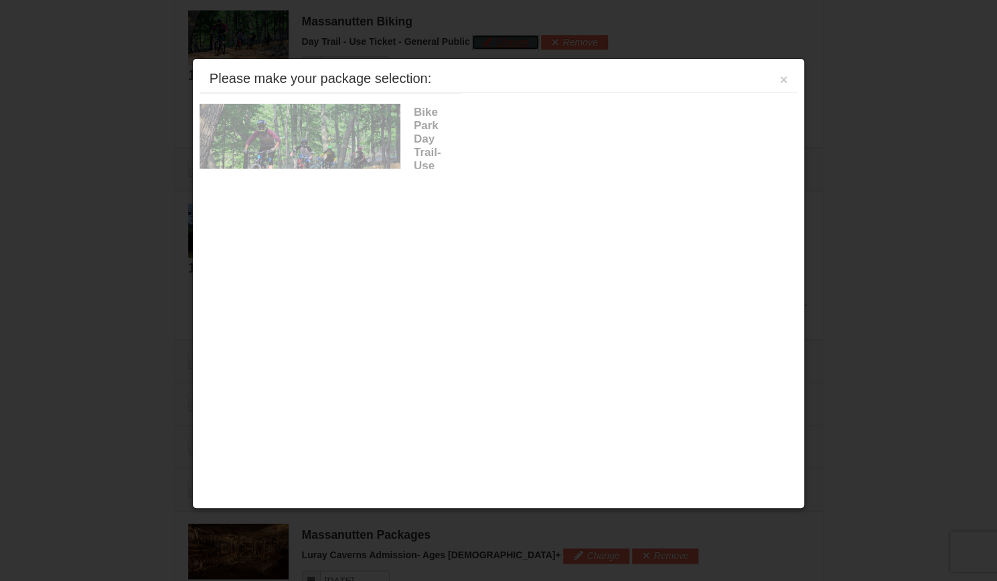
scroll to position [940, 0]
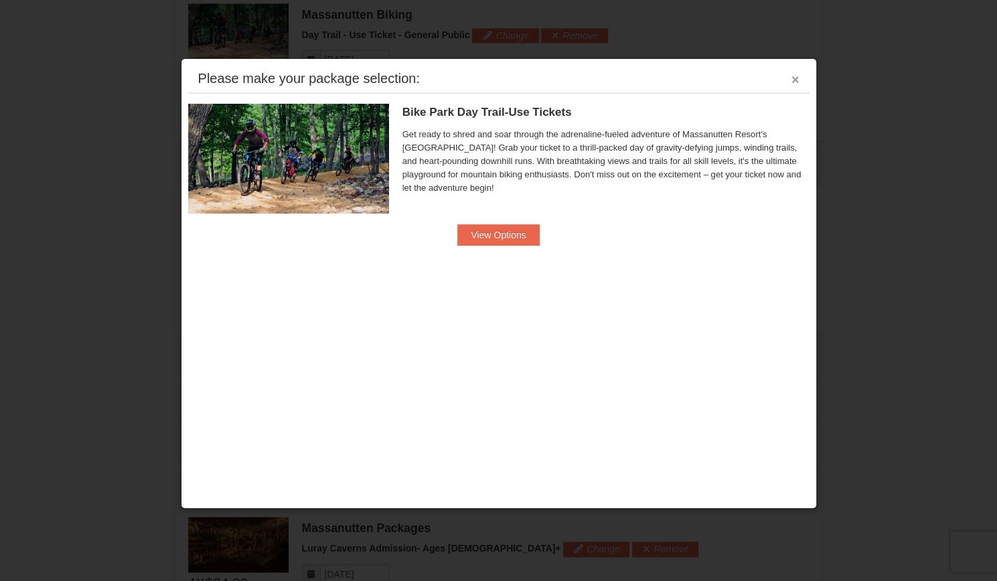
click at [797, 80] on button "×" at bounding box center [795, 79] width 8 height 13
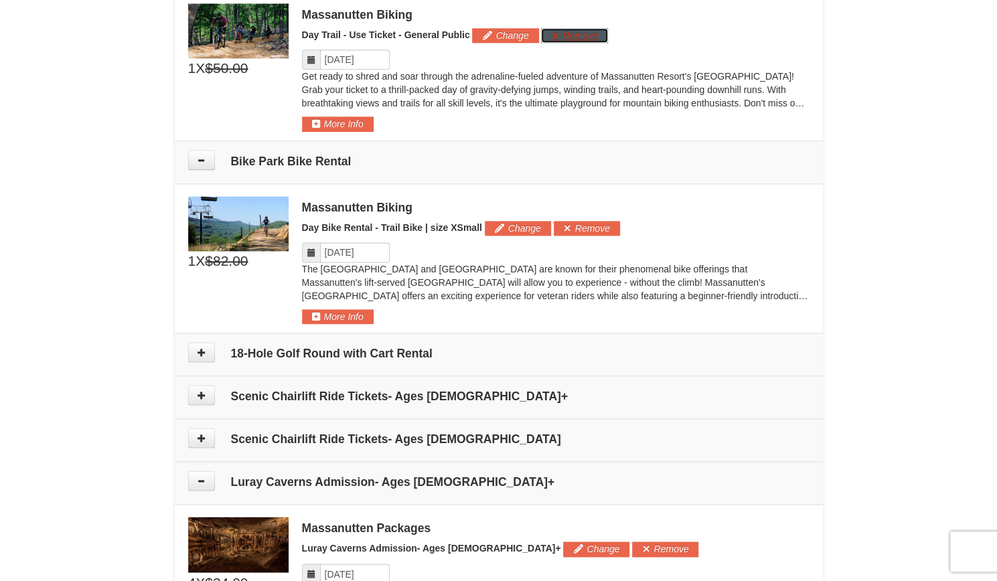
click at [581, 31] on button "Remove" at bounding box center [574, 35] width 66 height 15
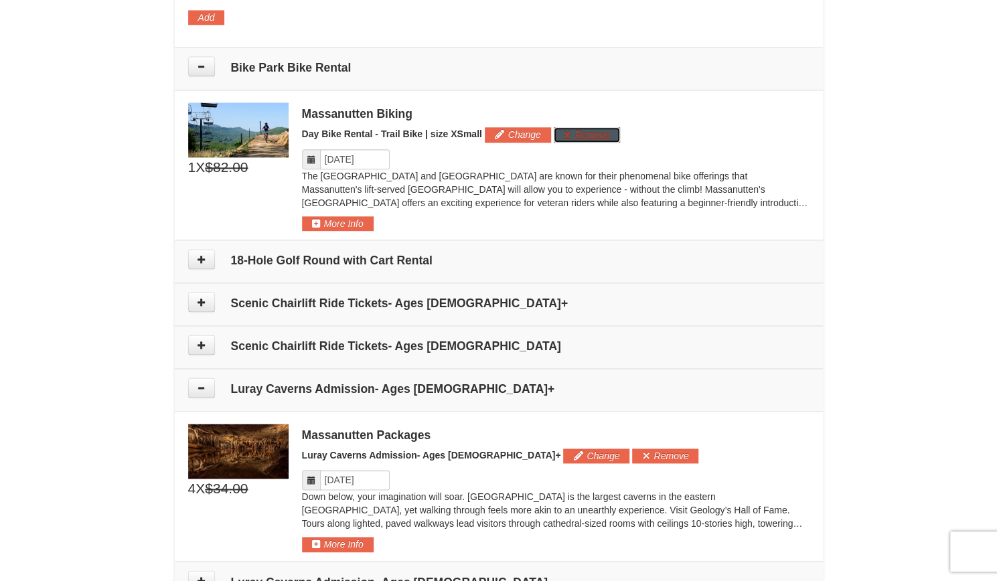
click at [598, 133] on button "Remove" at bounding box center [587, 134] width 66 height 15
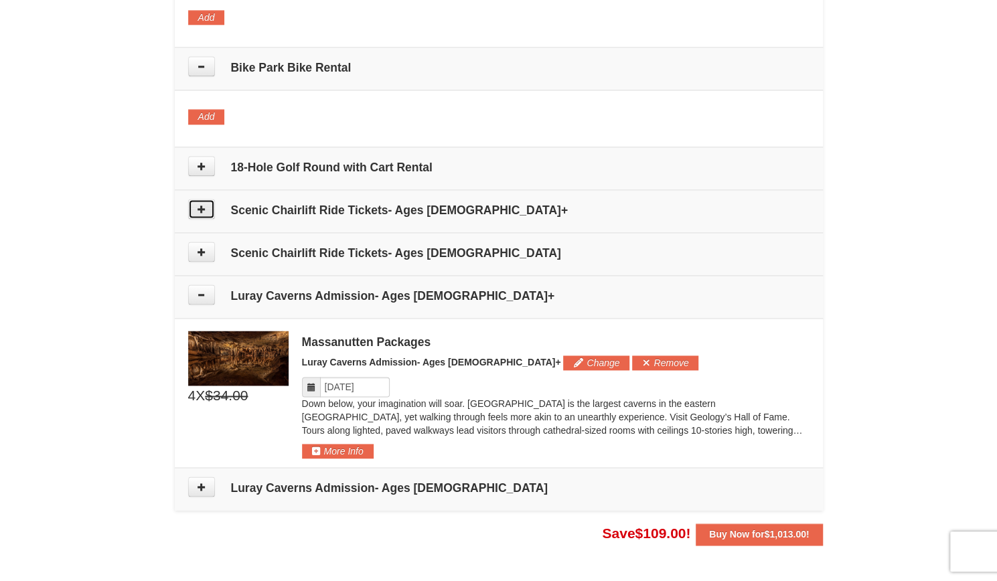
click at [199, 204] on icon at bounding box center [201, 208] width 9 height 9
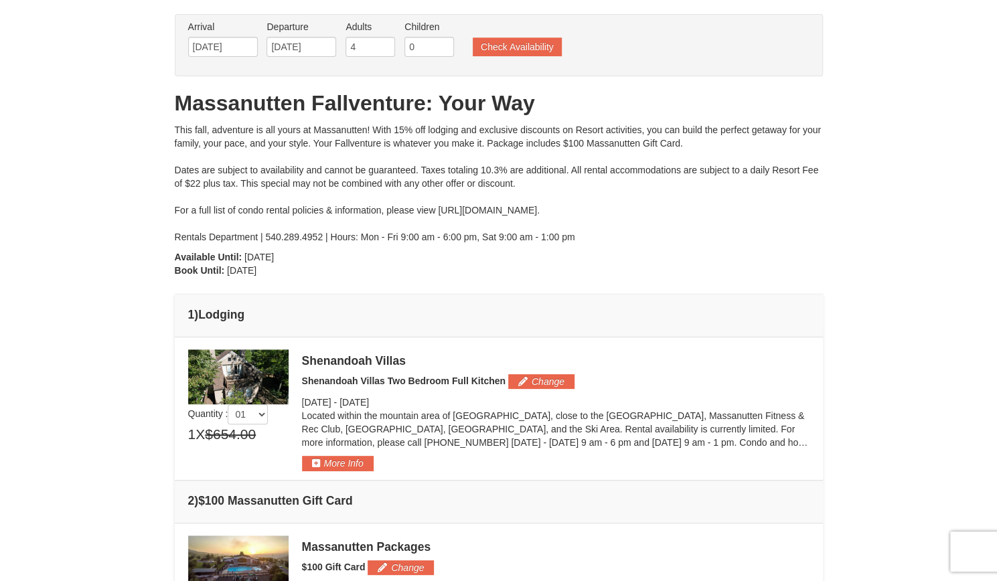
scroll to position [0, 0]
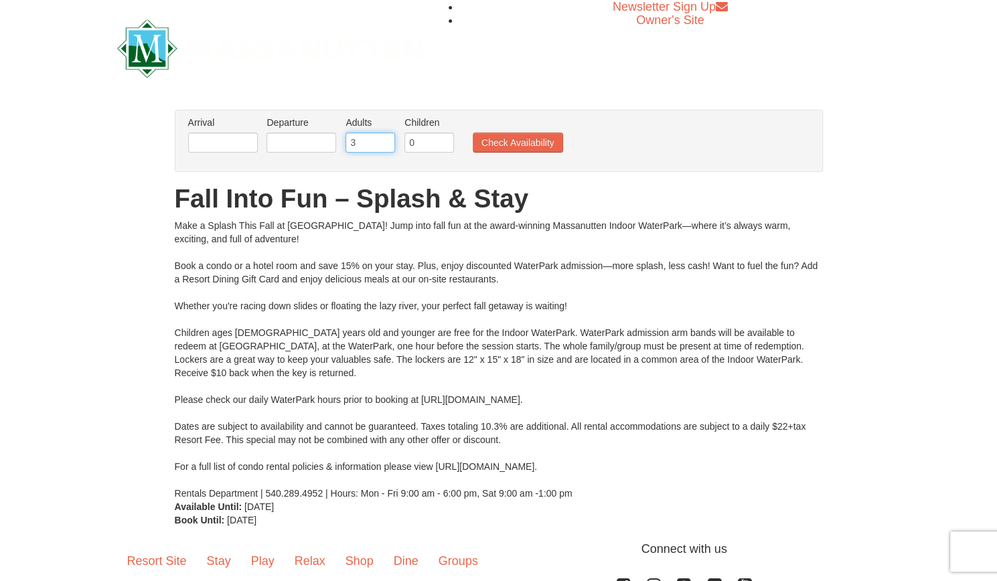
click at [384, 139] on input "3" at bounding box center [370, 143] width 50 height 20
type input "4"
click at [384, 139] on input "4" at bounding box center [370, 143] width 50 height 20
click at [242, 138] on input "text" at bounding box center [223, 143] width 70 height 20
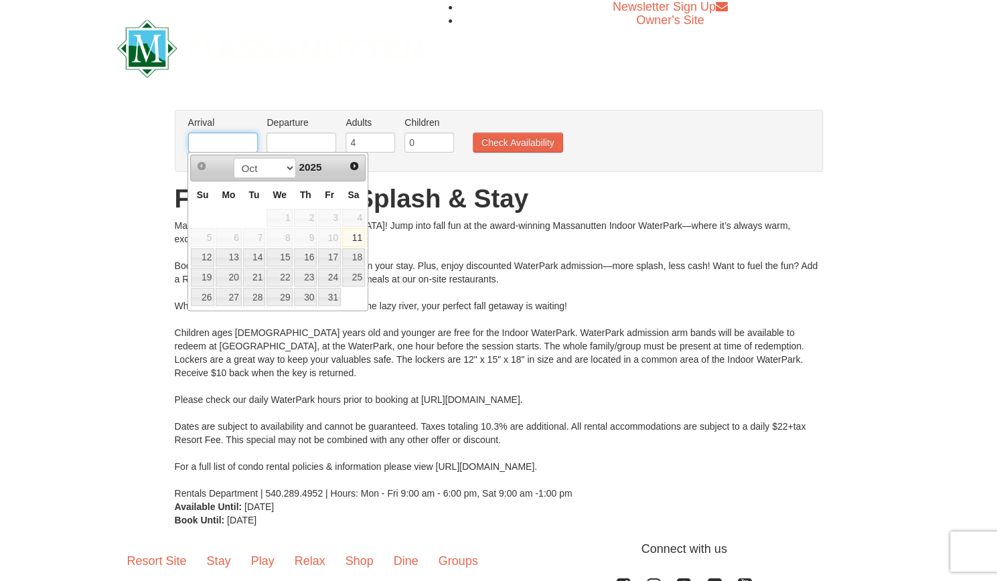
type input "[DATE]"
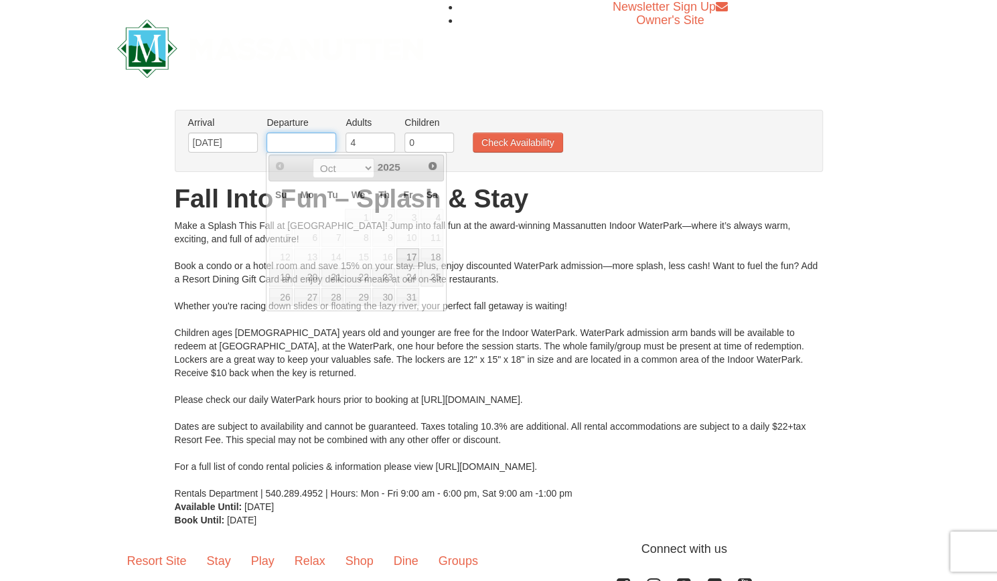
click at [298, 135] on input "text" at bounding box center [301, 143] width 70 height 20
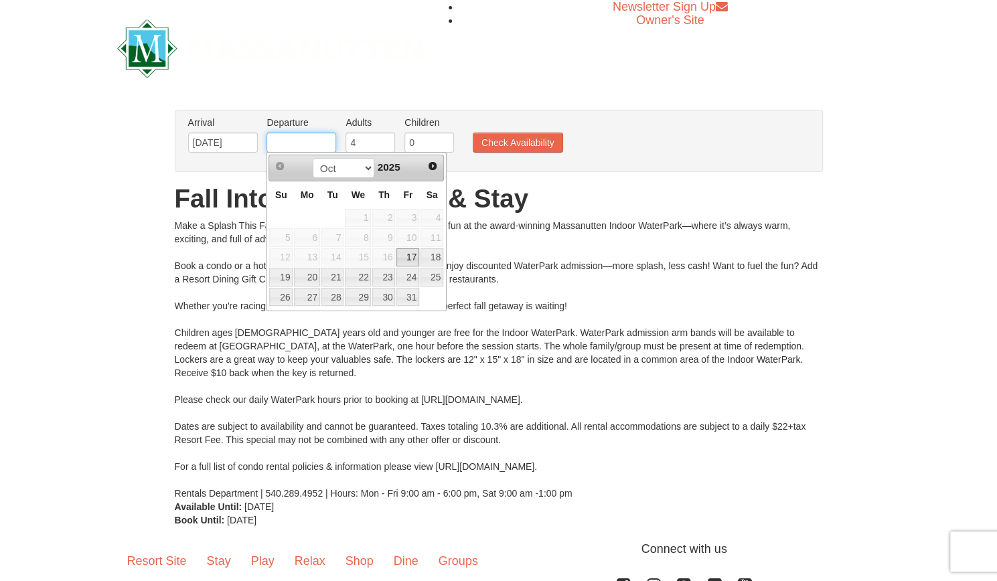
type input "[DATE]"
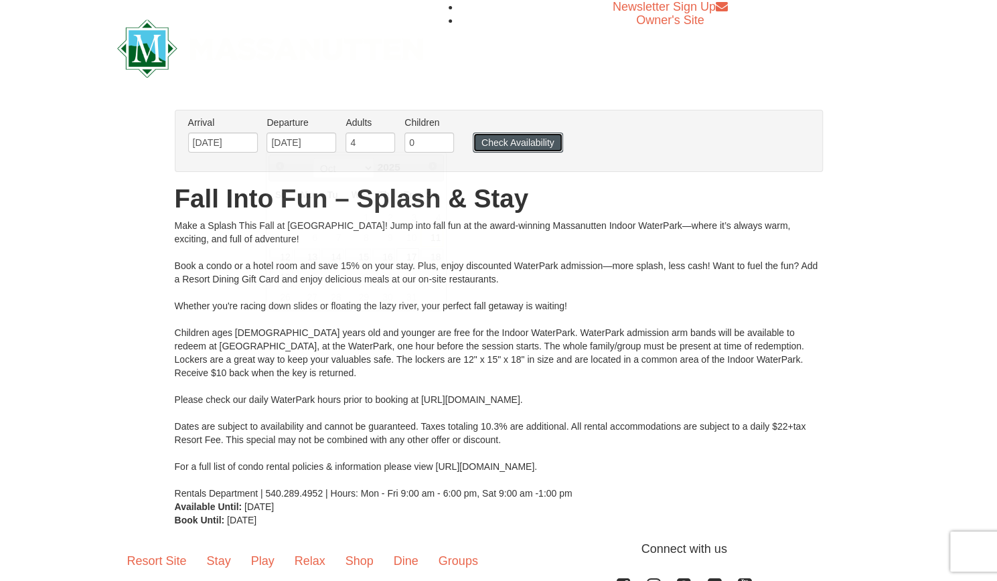
click at [513, 145] on button "Check Availability" at bounding box center [518, 143] width 90 height 20
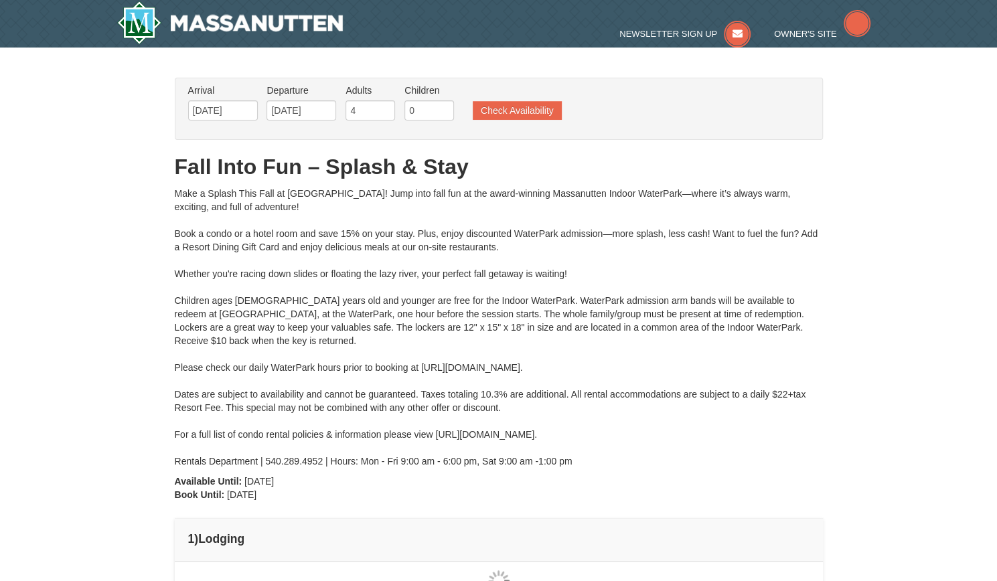
type input "[DATE]"
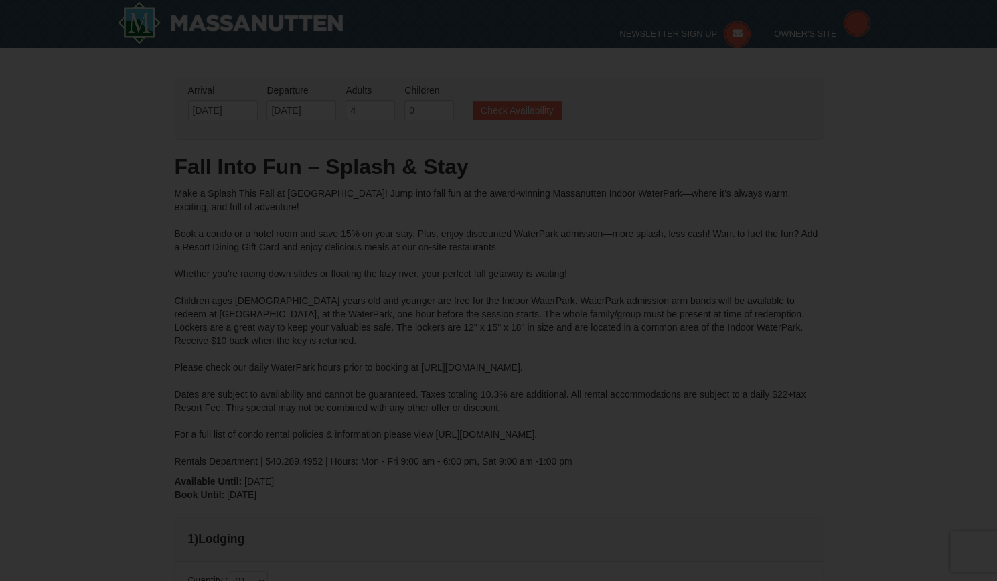
type input "[DATE]"
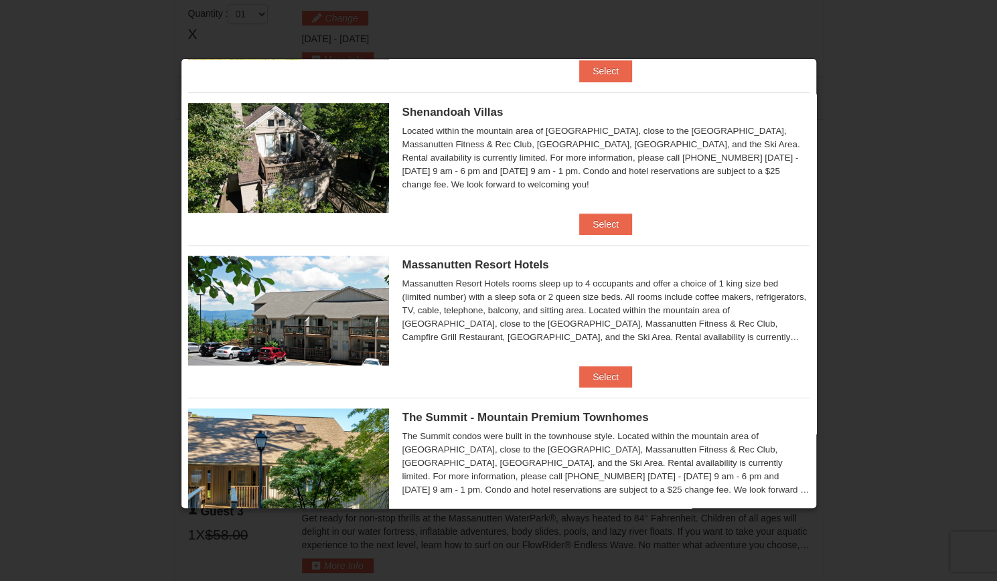
scroll to position [306, 0]
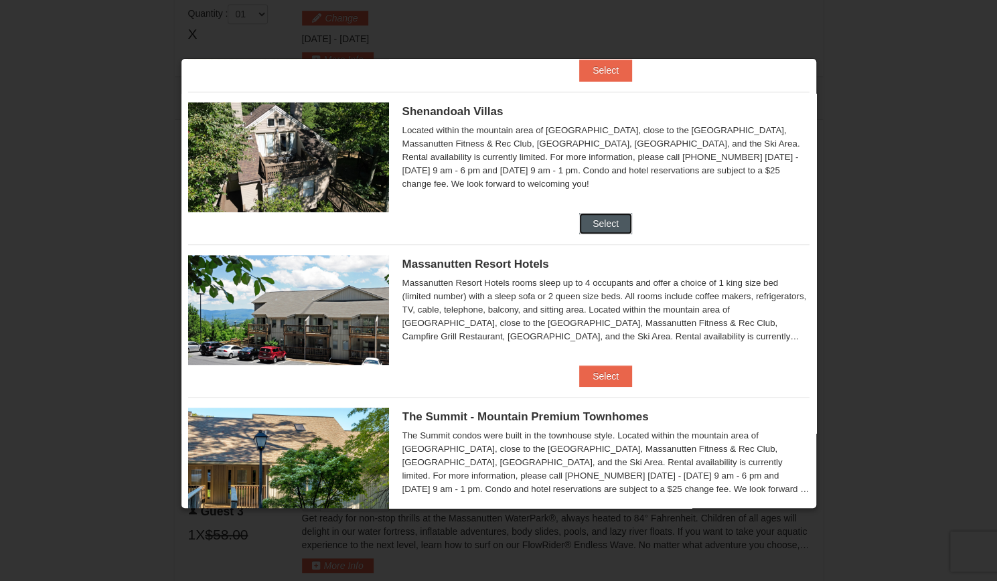
click at [606, 220] on button "Select" at bounding box center [605, 223] width 53 height 21
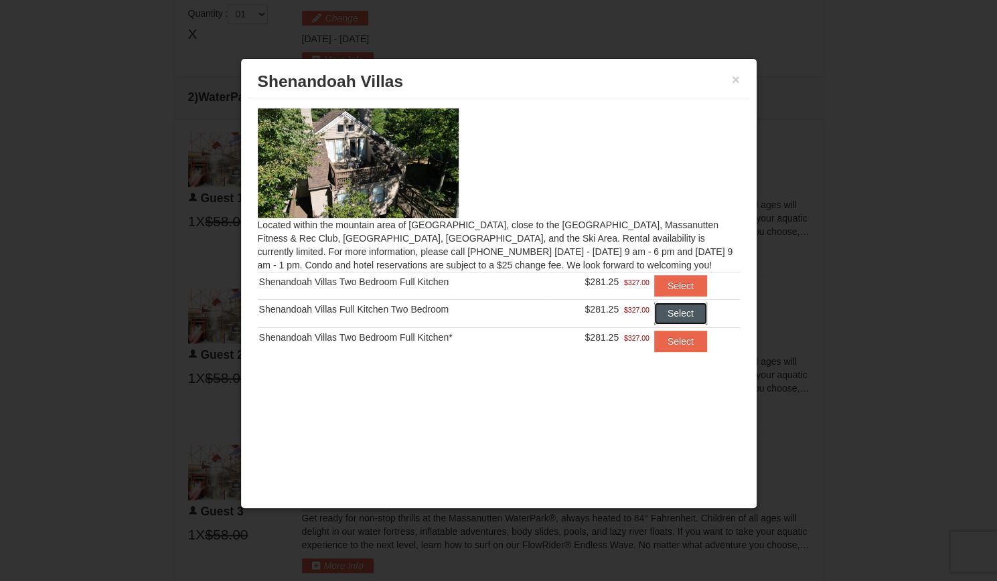
click at [685, 320] on button "Select" at bounding box center [680, 313] width 53 height 21
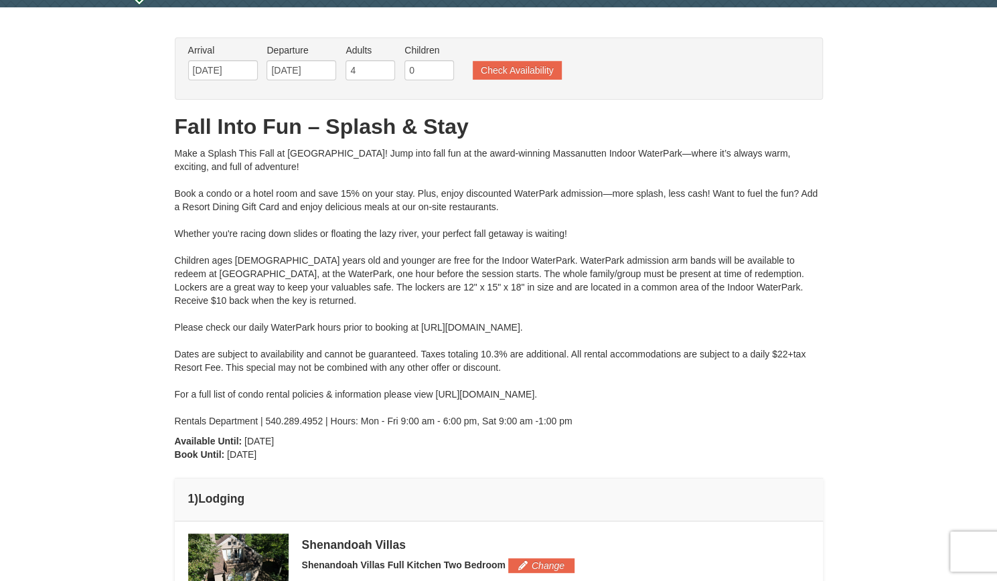
scroll to position [0, 0]
